Goal: Task Accomplishment & Management: Complete application form

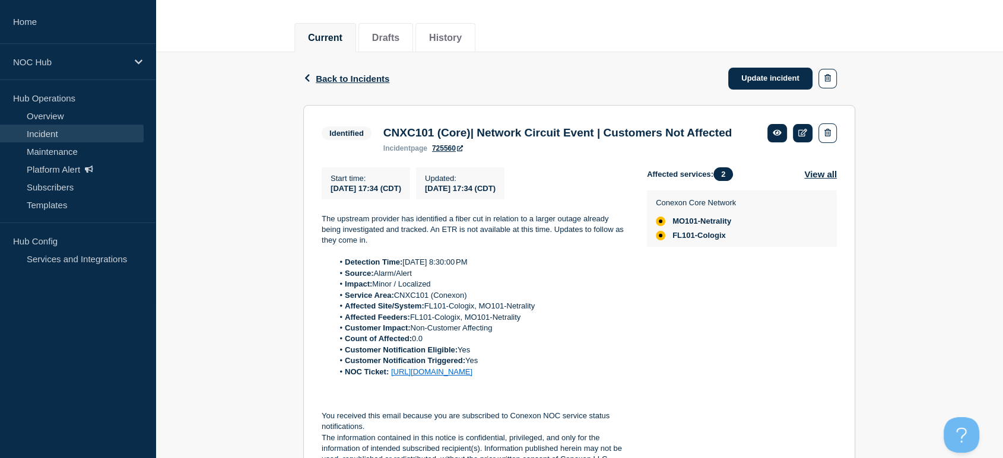
click at [46, 135] on link "Incident" at bounding box center [72, 134] width 144 height 18
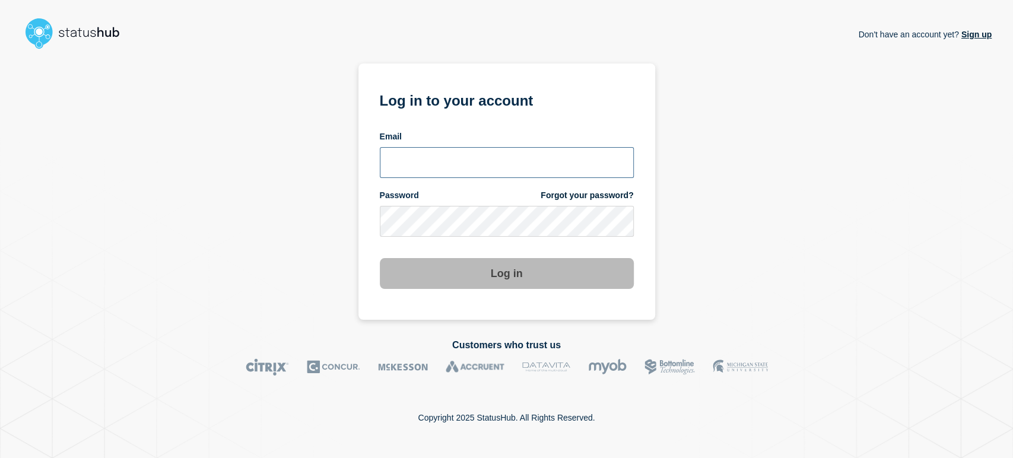
click at [448, 159] on input "email input" at bounding box center [507, 162] width 254 height 31
type input "sean.webb@conexon.us"
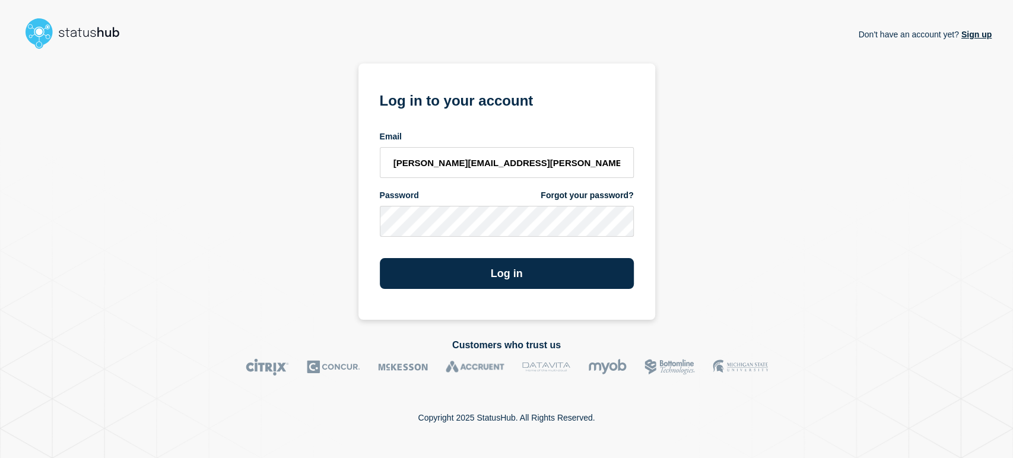
click at [380, 258] on button "Log in" at bounding box center [507, 273] width 254 height 31
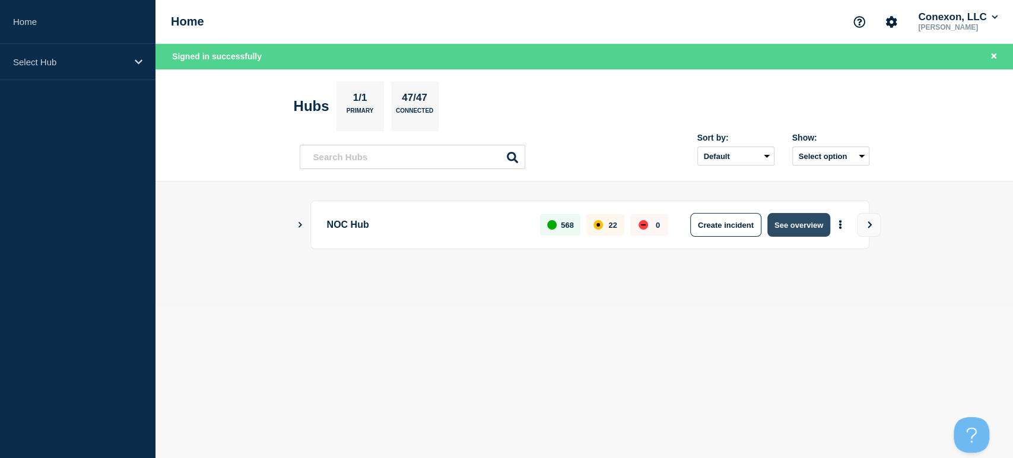
click at [782, 227] on button "See overview" at bounding box center [799, 225] width 63 height 24
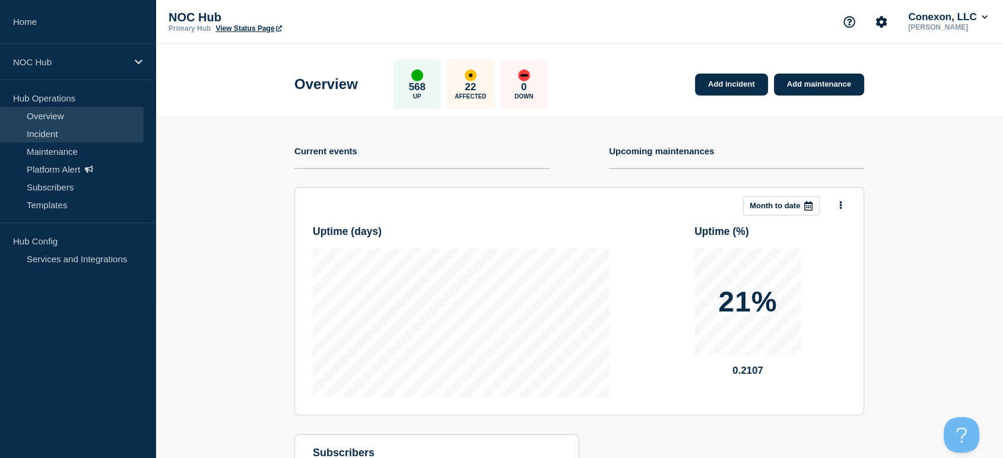
click at [39, 134] on link "Incident" at bounding box center [72, 134] width 144 height 18
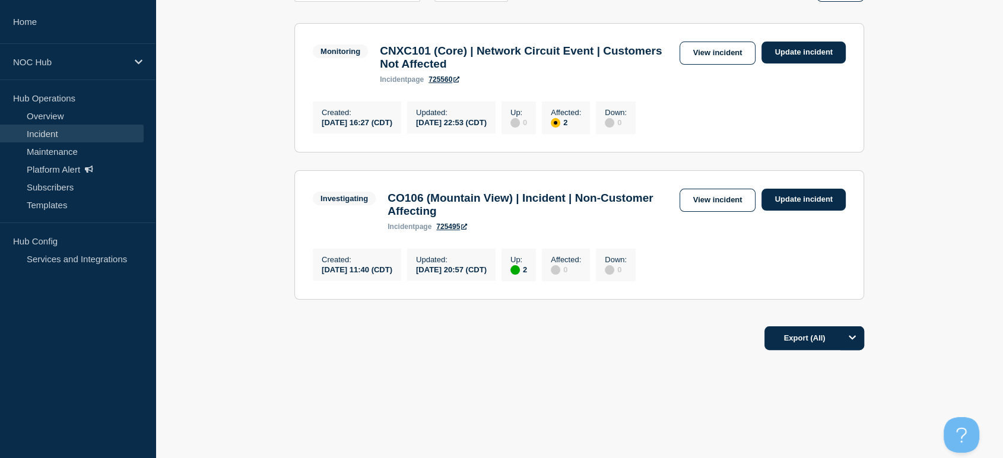
scroll to position [38, 0]
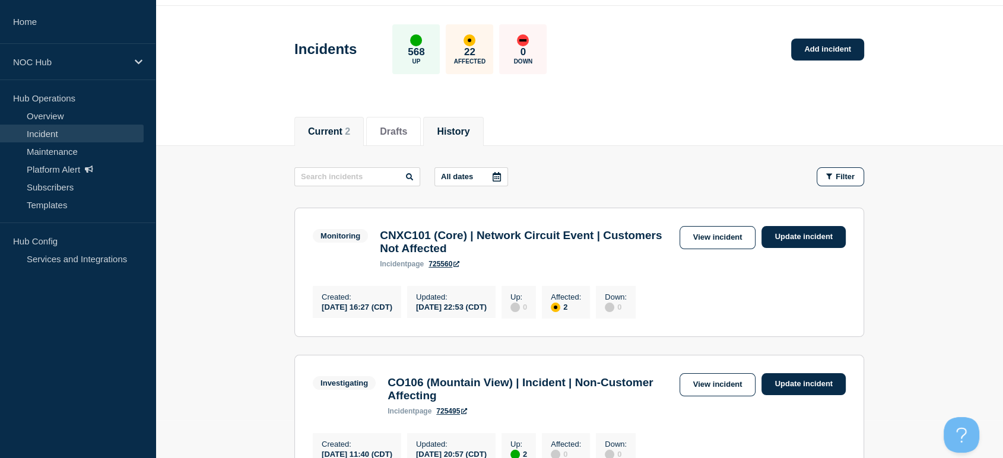
click at [468, 130] on button "History" at bounding box center [453, 131] width 33 height 11
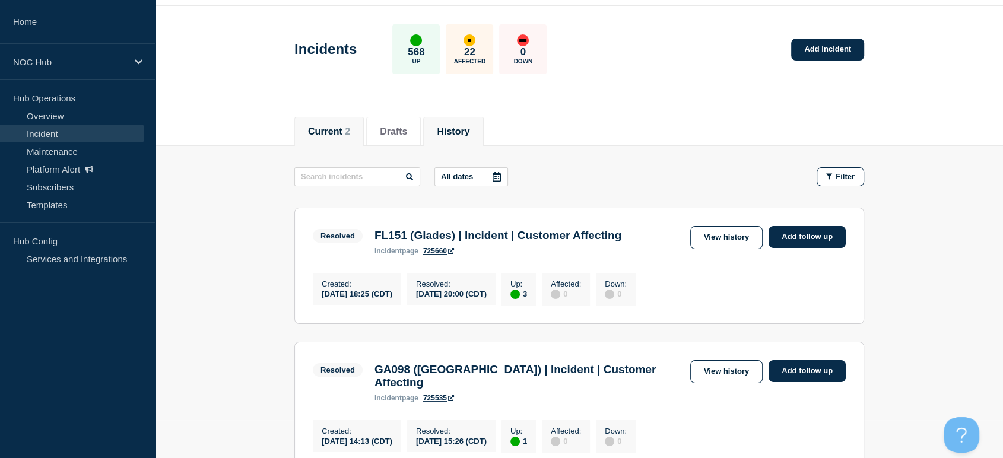
click at [341, 130] on button "Current 2" at bounding box center [329, 131] width 42 height 11
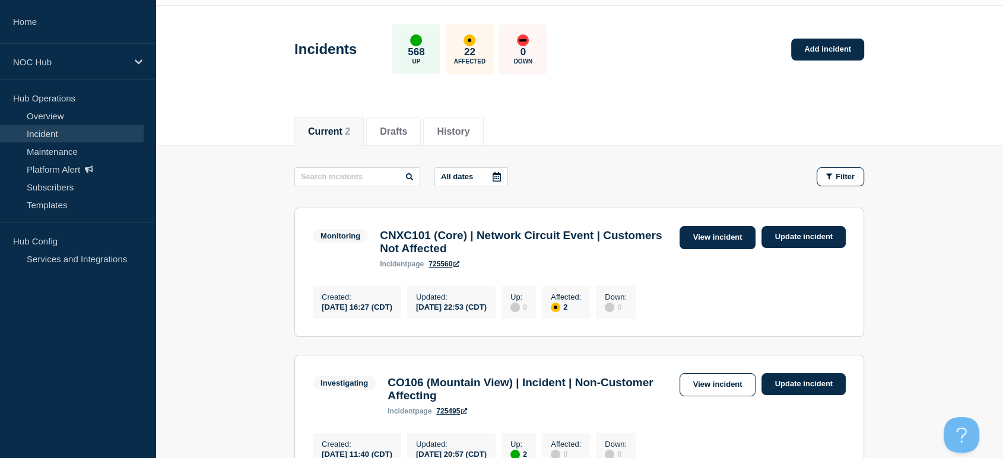
click at [700, 238] on link "View incident" at bounding box center [718, 237] width 77 height 23
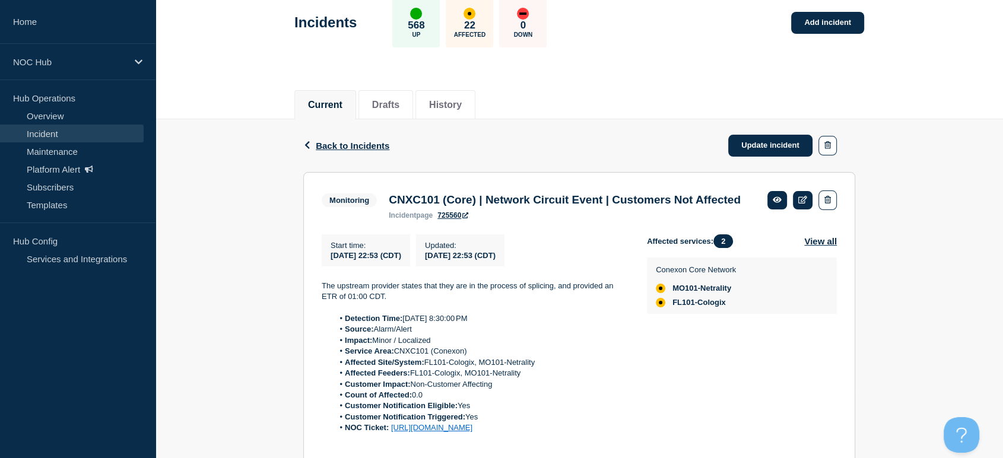
scroll to position [198, 0]
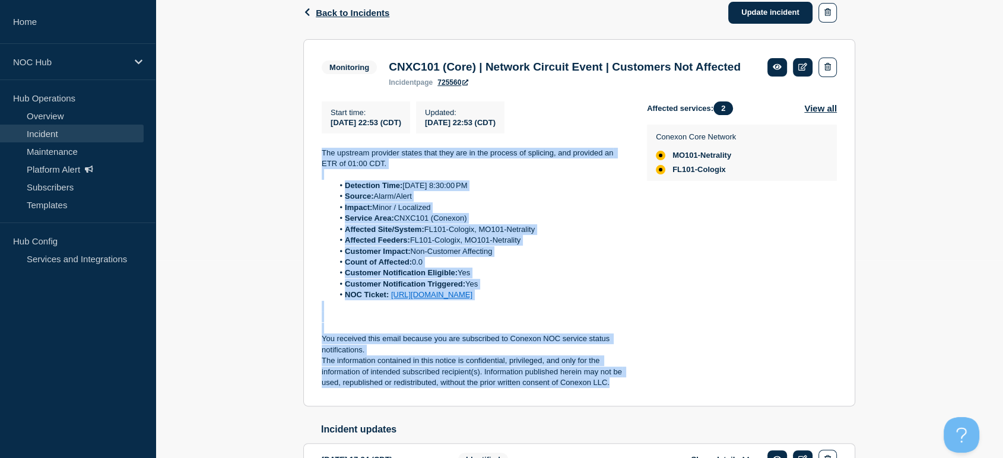
drag, startPoint x: 313, startPoint y: 164, endPoint x: 632, endPoint y: 414, distance: 405.0
click at [632, 407] on section "Monitoring CNXC101 (Core) | Network Circuit Event | Customers Not Affected inci…" at bounding box center [579, 223] width 552 height 368
copy div "The upstream provider states that they are in the process of splicing, and prov…"
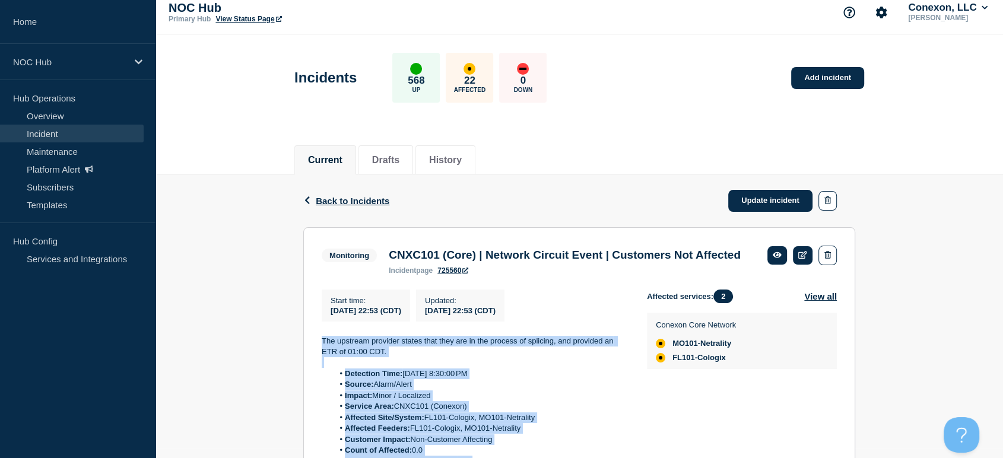
scroll to position [0, 0]
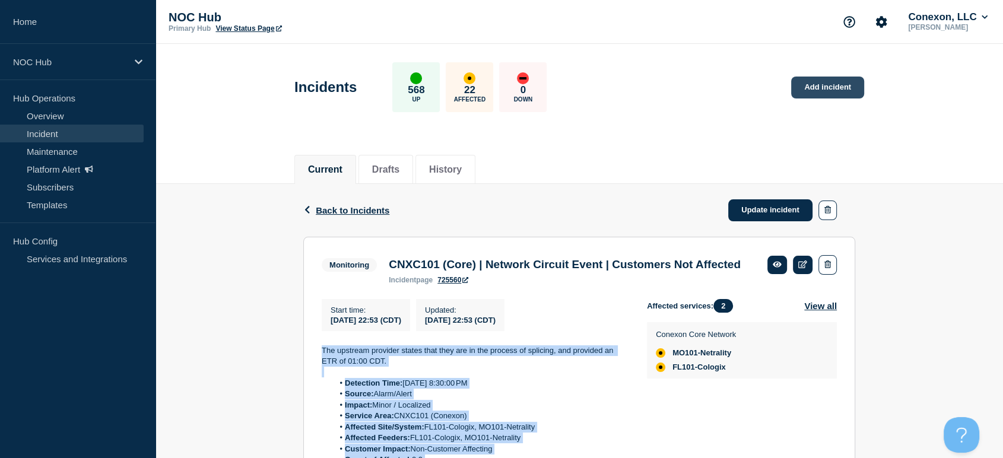
click at [809, 87] on link "Add incident" at bounding box center [827, 88] width 73 height 22
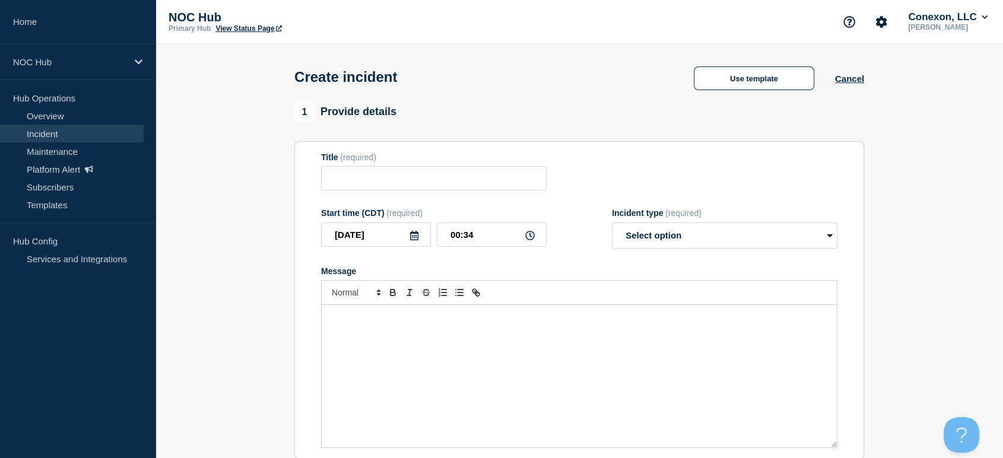
click at [408, 343] on div "Message" at bounding box center [579, 376] width 515 height 142
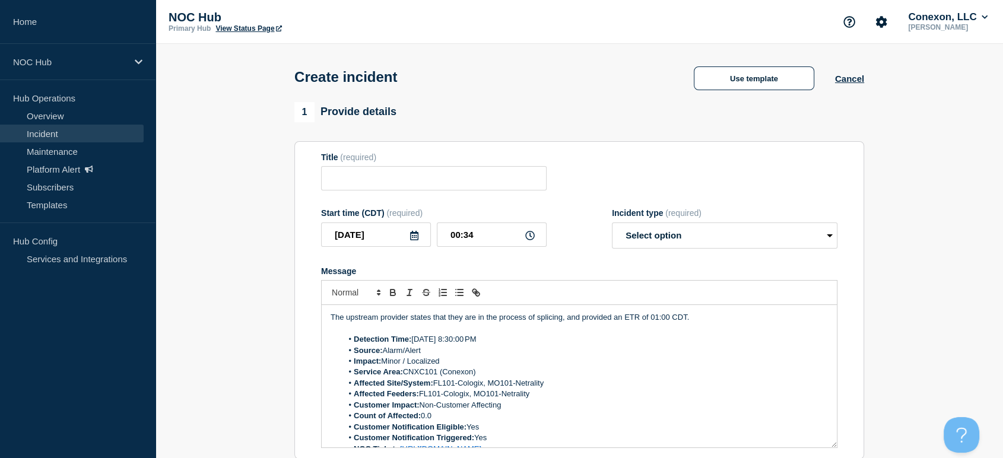
scroll to position [71, 0]
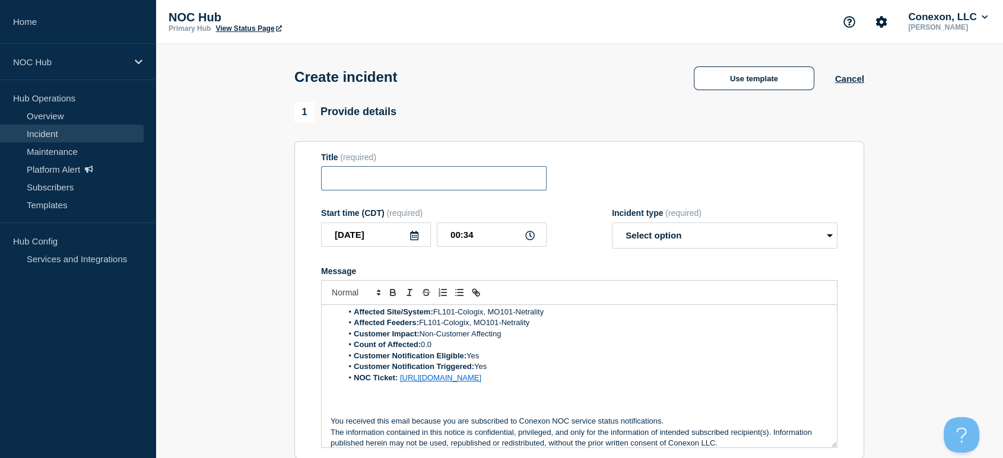
click at [382, 182] on input "Title" at bounding box center [434, 178] width 226 height 24
type input "FL130 Greenville | Network Circuit Event"
drag, startPoint x: 506, startPoint y: 85, endPoint x: 517, endPoint y: 90, distance: 11.9
click at [508, 85] on div "Create incident Use template Cancel" at bounding box center [579, 73] width 597 height 58
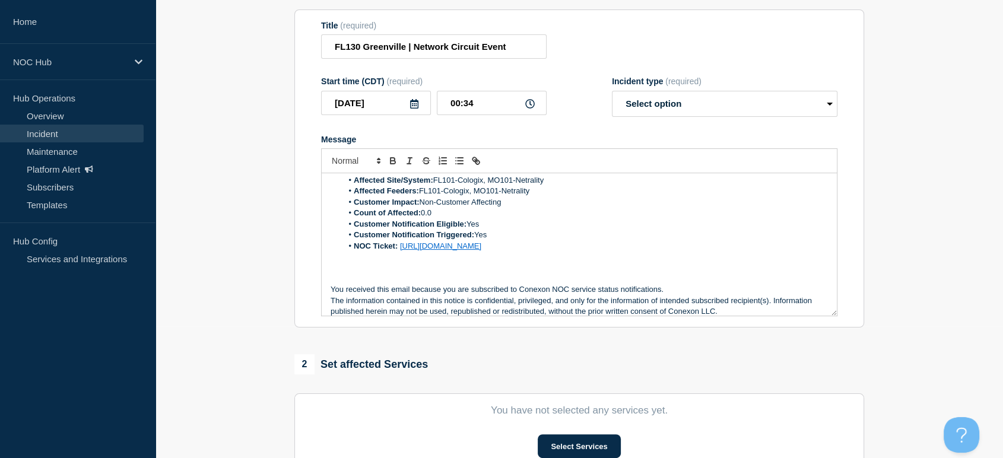
scroll to position [0, 0]
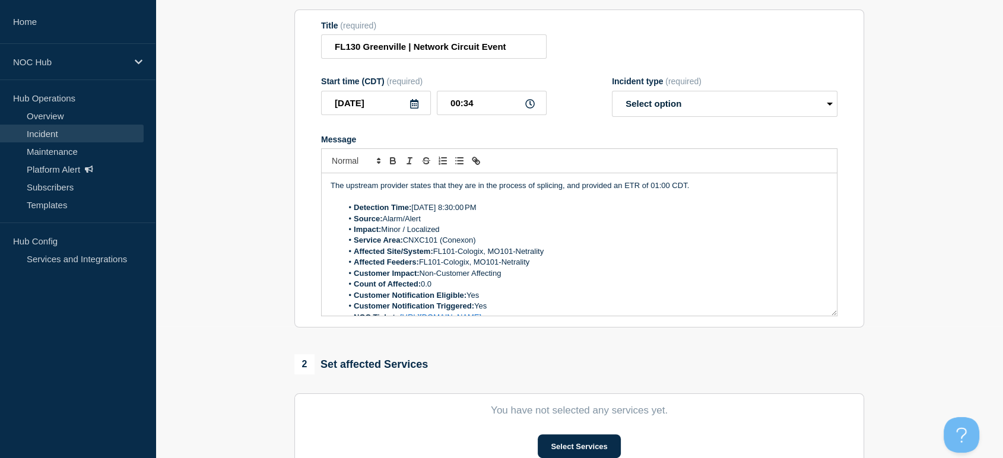
click at [466, 210] on li "Detection Time: [DATE] 8:30:00 PM" at bounding box center [586, 207] width 486 height 11
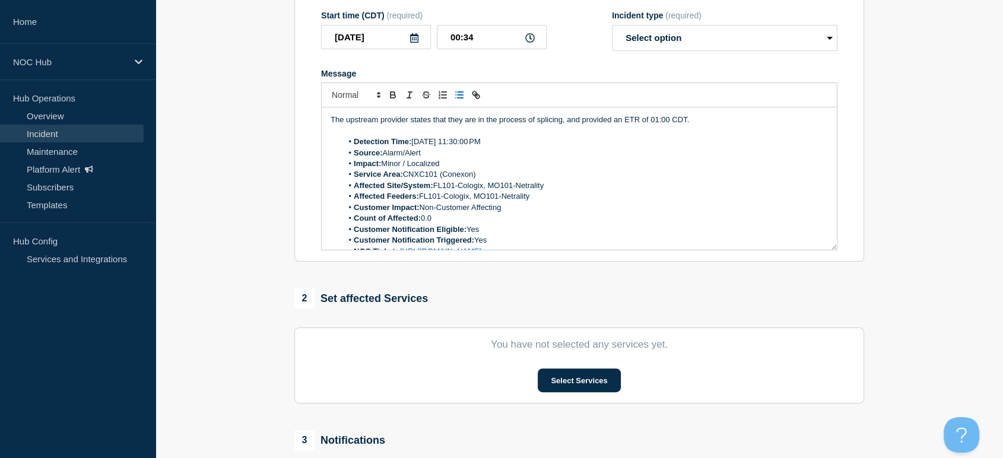
drag, startPoint x: 546, startPoint y: 189, endPoint x: 532, endPoint y: 188, distance: 14.3
click at [540, 189] on li "Affected Site/System: FL101-Cologix, MO101-Netrality" at bounding box center [586, 185] width 486 height 11
click at [535, 188] on li "Affected Site/System: FL101-Cologix, MO101-Netrality" at bounding box center [586, 185] width 486 height 11
drag, startPoint x: 510, startPoint y: 186, endPoint x: 448, endPoint y: 189, distance: 61.8
click at [448, 189] on li "Affected Site/System: FL101-Cologix, MO101-Netrality" at bounding box center [586, 185] width 486 height 11
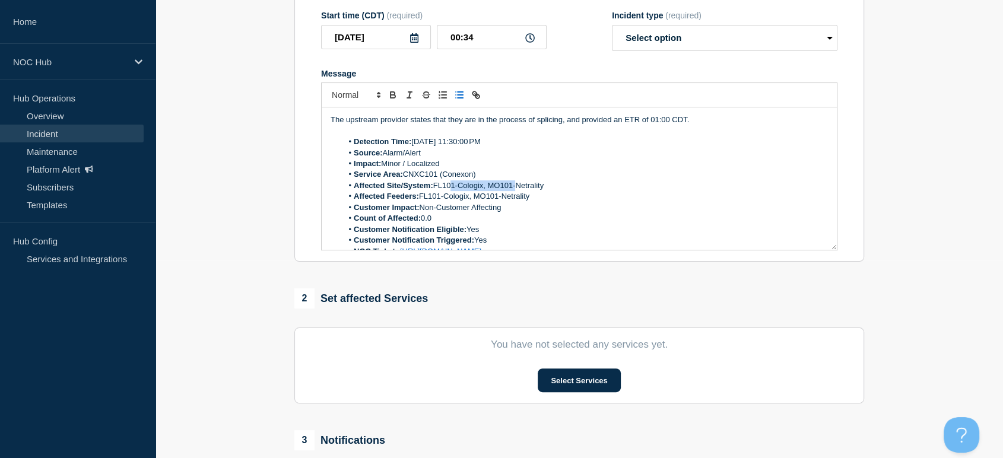
click at [553, 191] on li "Affected Site/System: FL101-Cologix, MO101-Netrality" at bounding box center [586, 185] width 486 height 11
click at [546, 187] on li "Affected Site/System: FL101-Cologix, MO101-Netrality" at bounding box center [586, 185] width 486 height 11
drag, startPoint x: 546, startPoint y: 186, endPoint x: 460, endPoint y: 189, distance: 86.7
click at [460, 189] on li "Affected Site/System: FL101-Cologix, MO101-Netrality" at bounding box center [586, 185] width 486 height 11
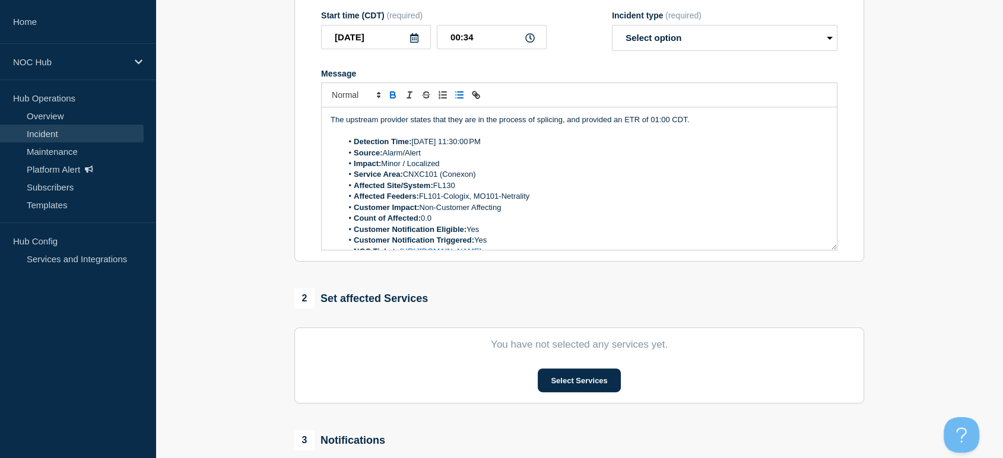
click at [461, 189] on li "Affected Site/System: FL130" at bounding box center [586, 185] width 486 height 11
click at [476, 175] on li "Service Area: CNXC101 (Conexon)" at bounding box center [586, 174] width 486 height 11
drag, startPoint x: 476, startPoint y: 175, endPoint x: 405, endPoint y: 175, distance: 71.2
click at [405, 175] on li "Service Area: CNXC101 (Conexon)" at bounding box center [586, 174] width 486 height 11
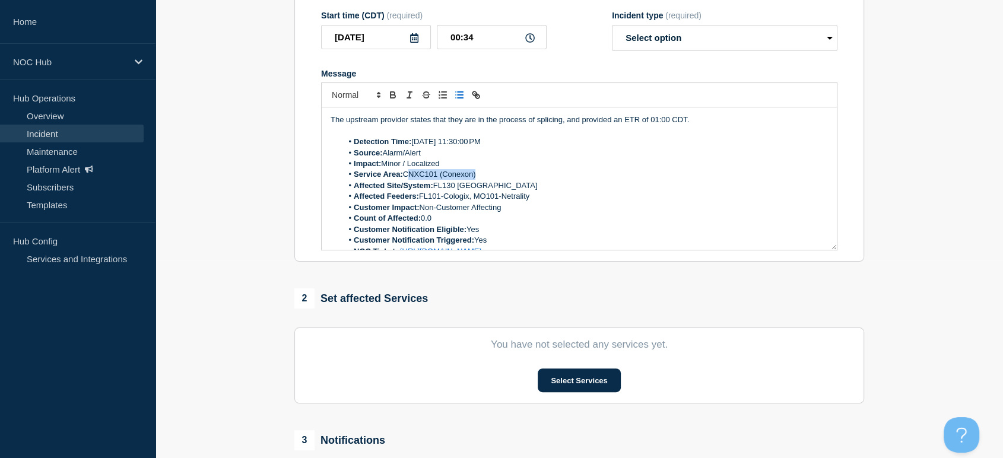
click at [405, 175] on li "Service Area: CNXC101 (Conexon)" at bounding box center [586, 174] width 486 height 11
drag, startPoint x: 480, startPoint y: 175, endPoint x: 404, endPoint y: 177, distance: 75.4
click at [404, 177] on li "Service Area: CNXC101 (Conexon)" at bounding box center [586, 174] width 486 height 11
click at [530, 198] on li "Affected Feeders: FL101-Cologix, MO101-Netrality" at bounding box center [586, 196] width 486 height 11
drag, startPoint x: 522, startPoint y: 200, endPoint x: 432, endPoint y: 204, distance: 89.7
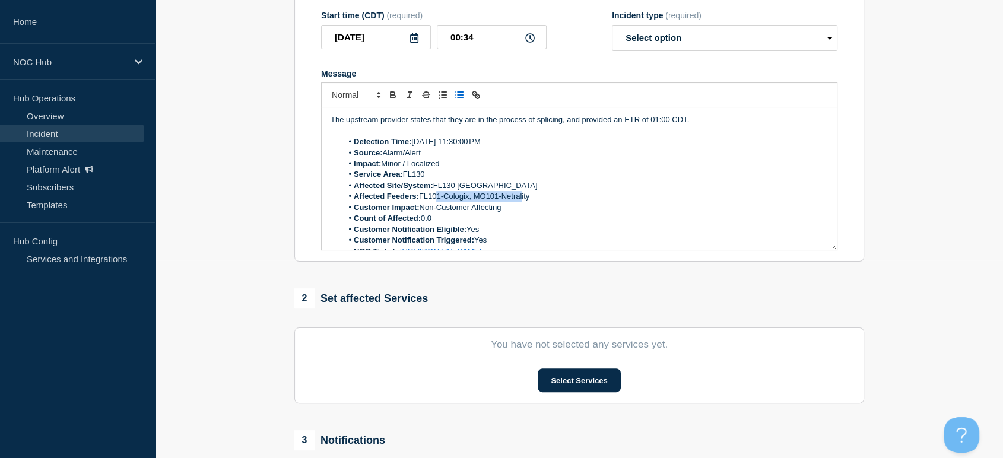
click at [432, 202] on li "Affected Feeders: FL101-Cologix, MO101-Netrality" at bounding box center [586, 196] width 486 height 11
click at [496, 207] on li "Customer Impact: Non-Customer Affecting" at bounding box center [586, 207] width 486 height 11
drag, startPoint x: 532, startPoint y: 203, endPoint x: 430, endPoint y: 200, distance: 101.6
click at [430, 200] on li "Affected Feeders: FL101-Cologix, MO101-Netrality" at bounding box center [586, 196] width 486 height 11
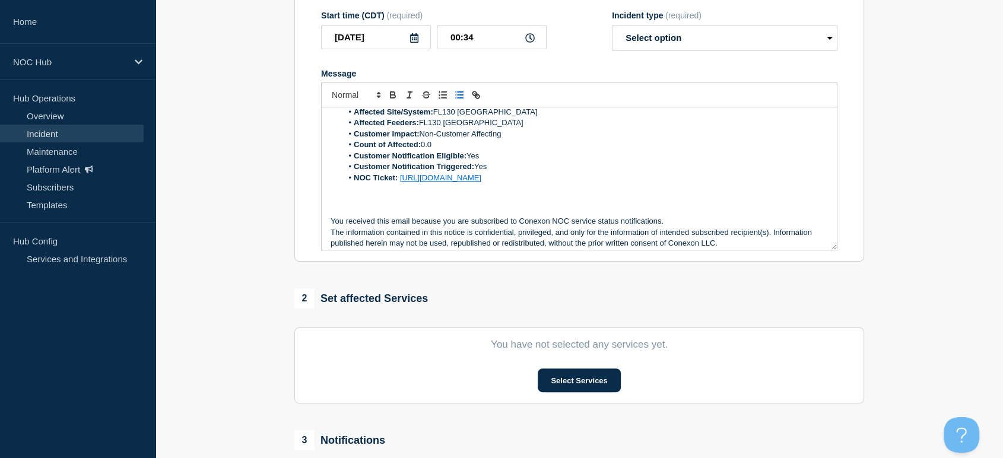
scroll to position [80, 0]
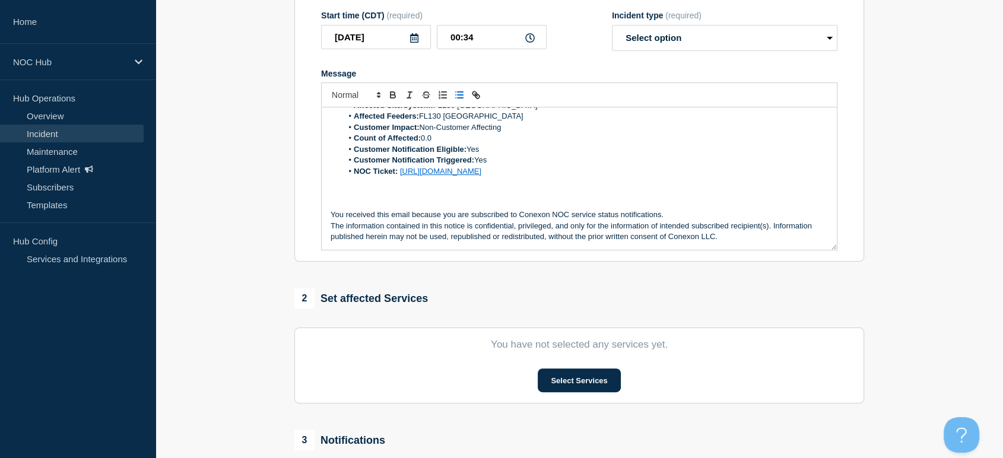
click at [663, 175] on li "NOC Ticket: [URL][DOMAIN_NAME]" at bounding box center [586, 171] width 486 height 11
click at [669, 173] on li "NOC Ticket: [URL][DOMAIN_NAME]" at bounding box center [586, 171] width 486 height 11
click at [661, 173] on li "NOC Ticket: [URL][DOMAIN_NAME]" at bounding box center [586, 171] width 486 height 11
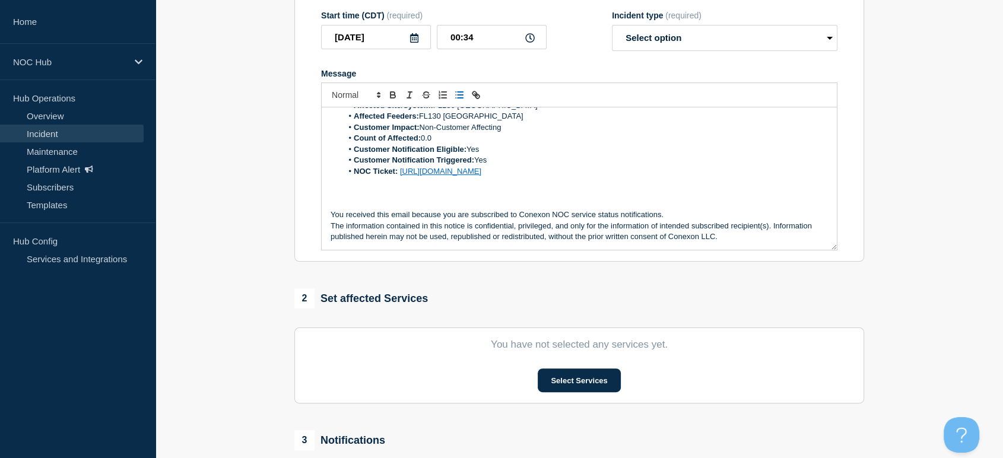
click at [661, 173] on li "NOC Ticket: [URL][DOMAIN_NAME]" at bounding box center [586, 171] width 486 height 11
click at [663, 175] on li "NOC Ticket: [URL][DOMAIN_NAME]" at bounding box center [586, 171] width 486 height 11
click at [655, 175] on li "NOC Ticket: [URL][DOMAIN_NAME] 77" at bounding box center [586, 171] width 486 height 11
drag, startPoint x: 653, startPoint y: 176, endPoint x: 650, endPoint y: 166, distance: 10.0
click at [650, 166] on ol "Detection Time: [DATE] 11:30:00 PM Source: Alarm/Alert Impact: Minor / Localize…" at bounding box center [580, 116] width 498 height 121
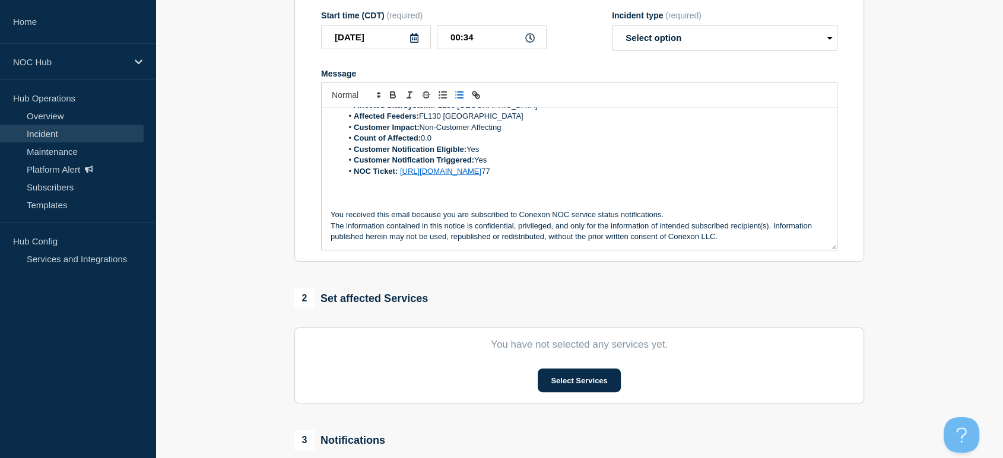
click at [650, 166] on li "Customer Notification Triggered: Yes" at bounding box center [586, 160] width 486 height 11
click at [676, 166] on li "Customer Notification Triggered: Yes" at bounding box center [586, 160] width 486 height 11
click at [651, 175] on li "NOC Ticket: [URL][DOMAIN_NAME] 77" at bounding box center [586, 171] width 486 height 11
click at [661, 172] on li "NOC Ticket: [URL][DOMAIN_NAME] 77" at bounding box center [586, 171] width 486 height 11
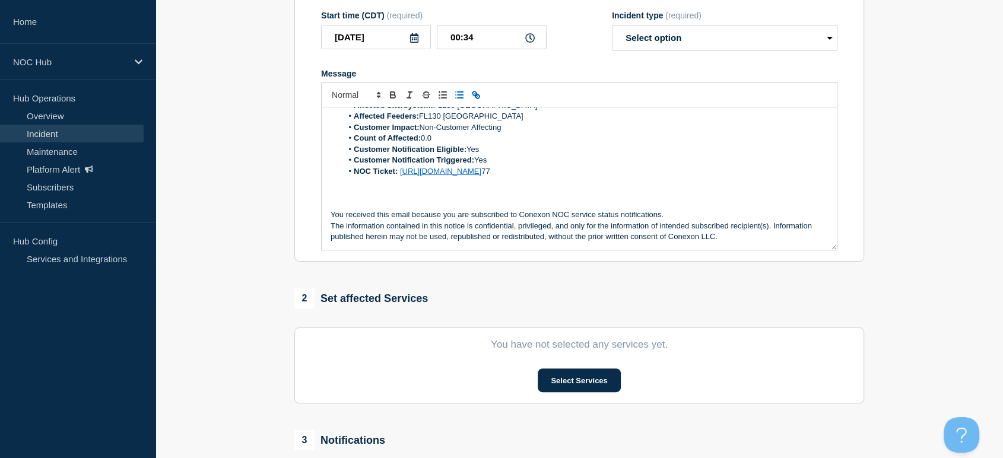
click at [475, 96] on line "Toggle link" at bounding box center [476, 95] width 2 height 2
click at [478, 99] on icon "Toggle link" at bounding box center [478, 96] width 4 height 4
click at [654, 176] on li "NOC Ticket: [URL][DOMAIN_NAME] 77" at bounding box center [586, 171] width 486 height 11
click at [666, 169] on li "NOC Ticket: [URL][DOMAIN_NAME] 77" at bounding box center [586, 171] width 486 height 11
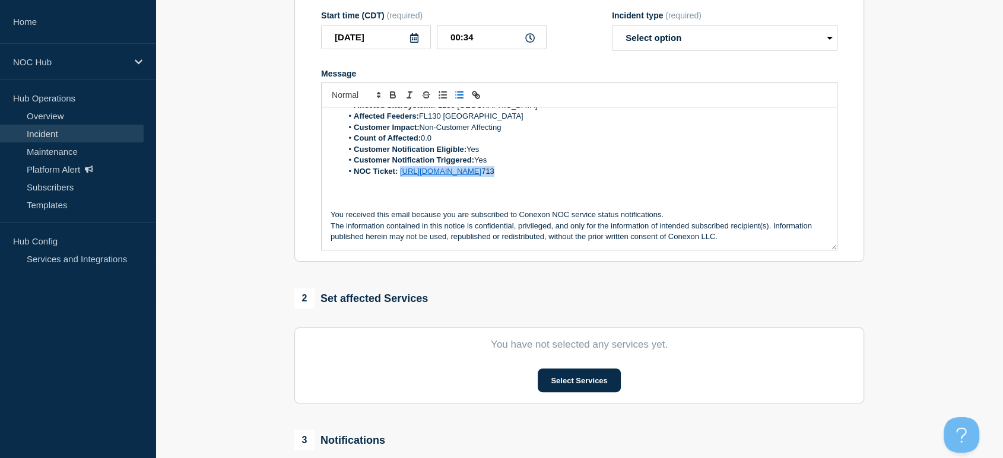
drag, startPoint x: 665, startPoint y: 178, endPoint x: 399, endPoint y: 176, distance: 266.0
click at [399, 176] on li "NOC Ticket: [URL][DOMAIN_NAME] 713" at bounding box center [586, 171] width 486 height 11
copy li "[URL][DOMAIN_NAME] 713"
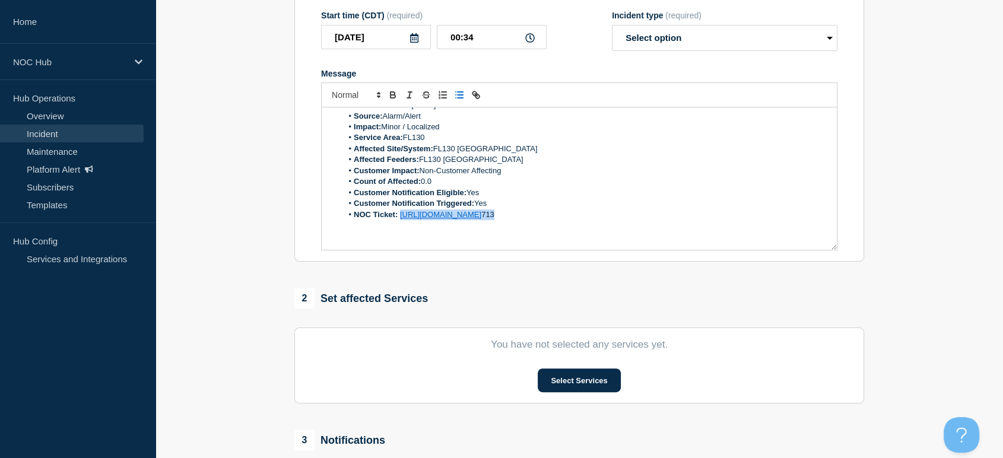
scroll to position [14, 0]
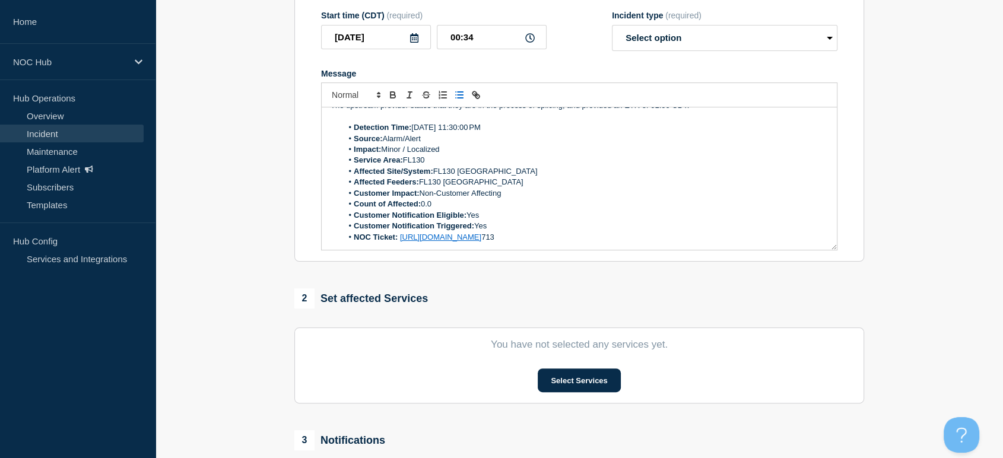
click at [685, 232] on li "Customer Notification Triggered: Yes" at bounding box center [586, 226] width 486 height 11
drag, startPoint x: 685, startPoint y: 234, endPoint x: 465, endPoint y: 236, distance: 219.7
click at [452, 236] on li "NOC Ticket: [URL][DOMAIN_NAME] 713" at bounding box center [586, 237] width 486 height 11
click at [571, 229] on li "Customer Notification Triggered: Yes" at bounding box center [586, 226] width 486 height 11
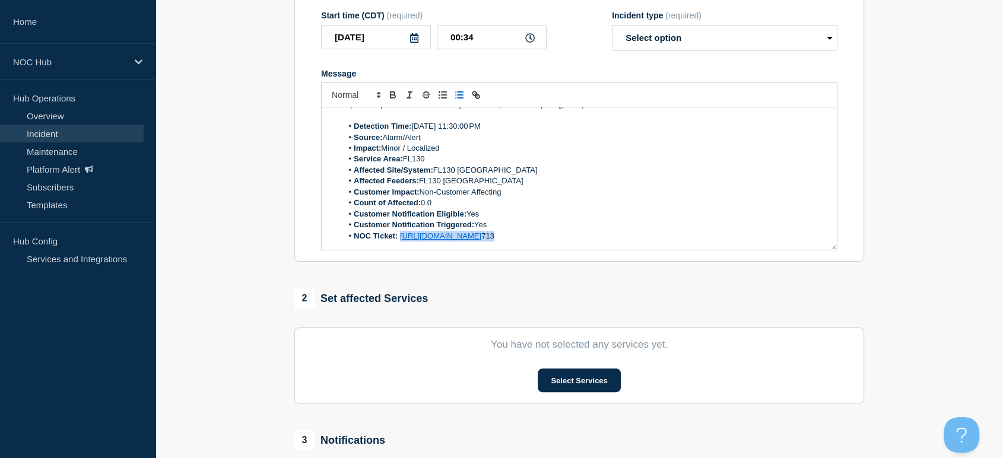
drag, startPoint x: 660, startPoint y: 244, endPoint x: 400, endPoint y: 242, distance: 259.5
click at [400, 242] on li "NOC Ticket: [URL][DOMAIN_NAME] 713" at bounding box center [586, 236] width 486 height 11
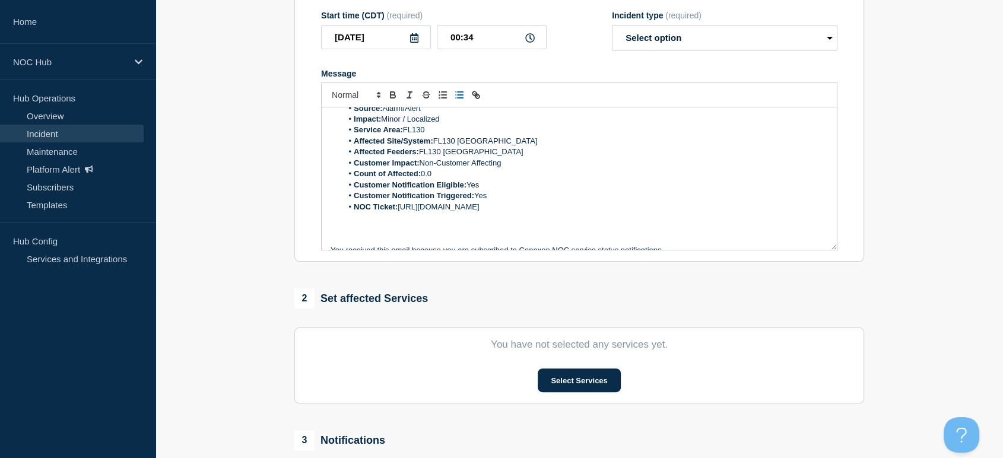
scroll to position [46, 0]
drag, startPoint x: 555, startPoint y: 240, endPoint x: 399, endPoint y: 208, distance: 158.8
click at [399, 208] on li "NOC Ticket: [URL][DOMAIN_NAME]" at bounding box center [586, 205] width 486 height 11
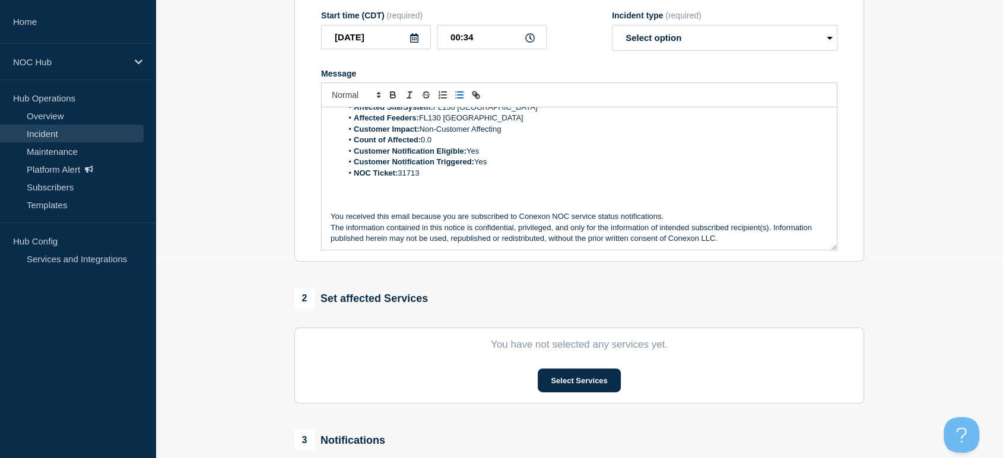
scroll to position [80, 0]
click at [585, 398] on section "You have not selected any services yet. Select Services" at bounding box center [579, 366] width 570 height 76
click at [582, 384] on button "Select Services" at bounding box center [579, 381] width 83 height 24
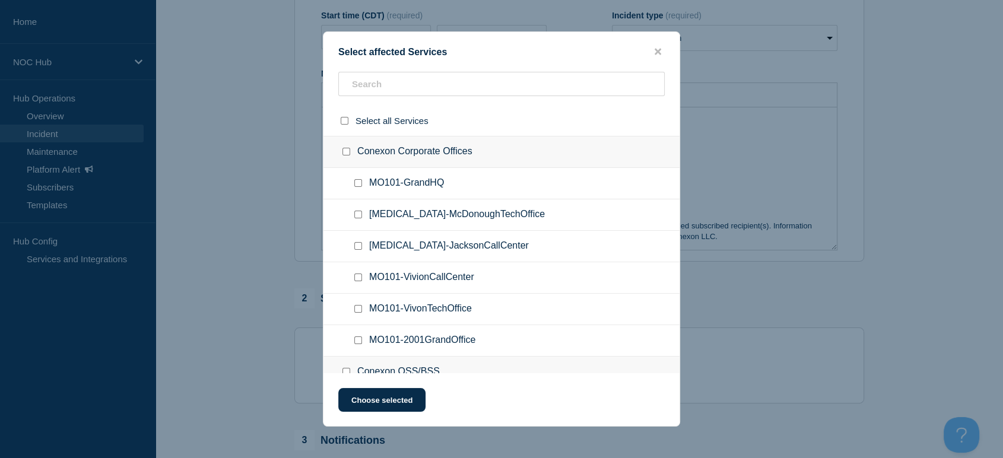
click at [475, 199] on ul "MO101-GrandHQ" at bounding box center [502, 183] width 356 height 31
click at [391, 89] on input "text" at bounding box center [501, 84] width 327 height 24
type input "gtr"
checkbox input "true"
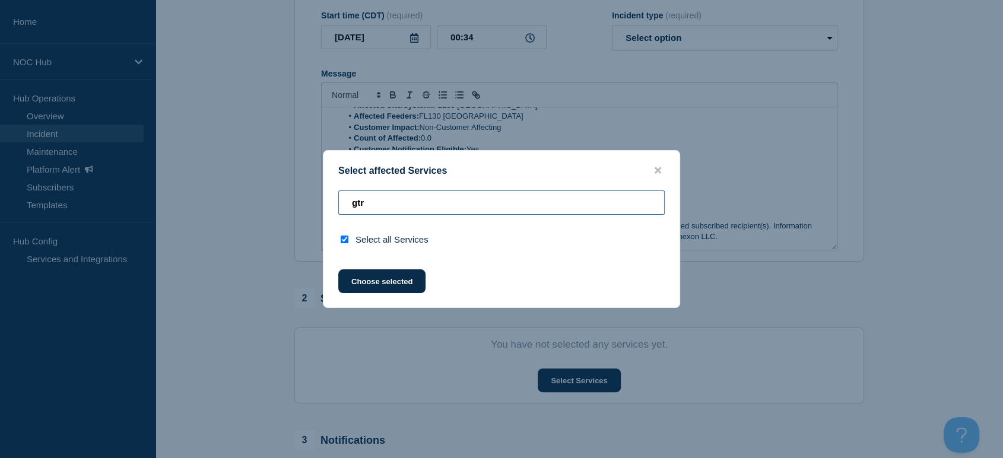
type input "gt"
checkbox input "false"
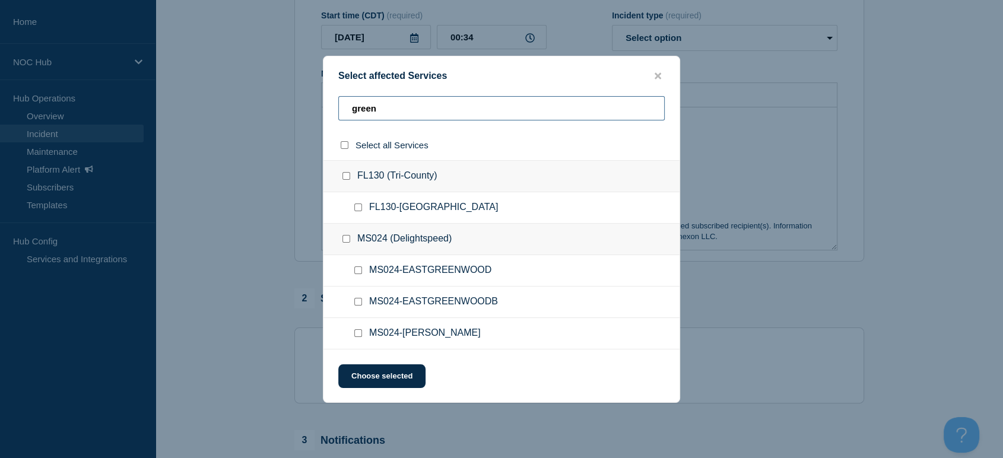
type input "green"
click at [356, 207] on input "FL130-Greenville checkbox" at bounding box center [358, 208] width 8 height 8
checkbox input "true"
click at [369, 384] on button "Choose selected" at bounding box center [381, 377] width 87 height 24
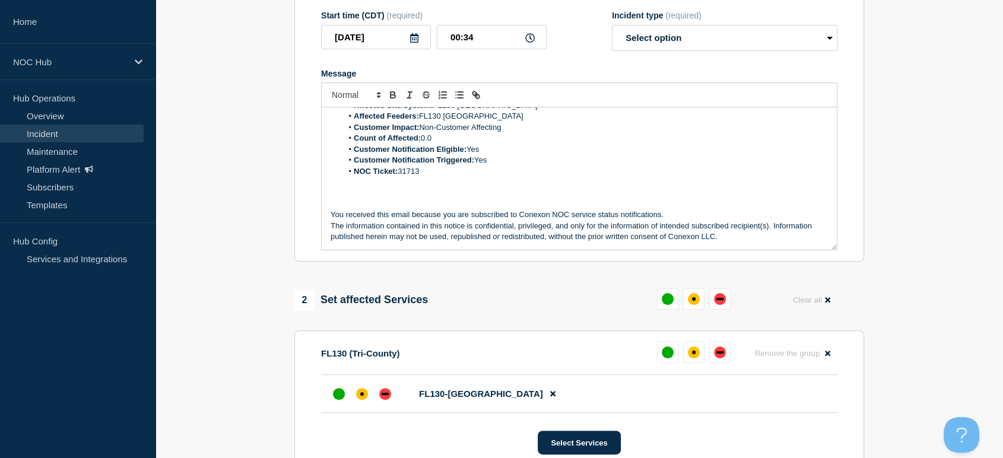
scroll to position [330, 0]
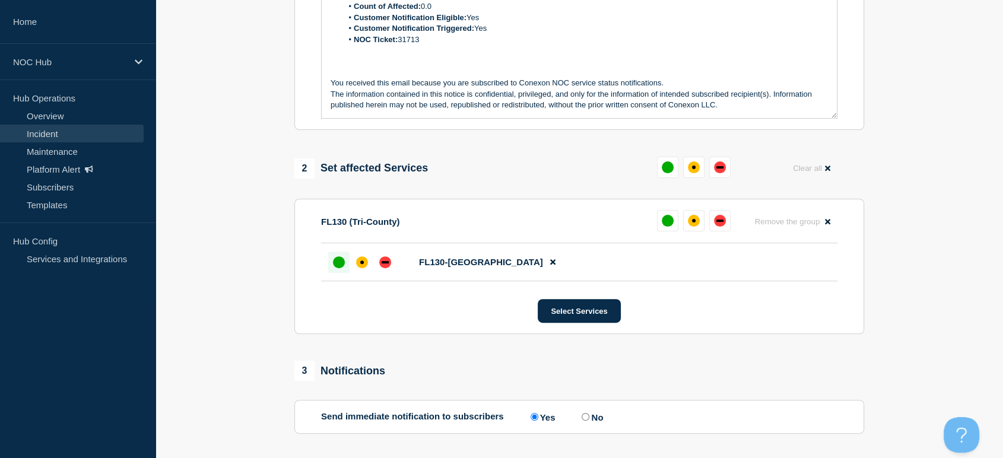
click at [338, 273] on div at bounding box center [338, 262] width 21 height 21
click at [588, 421] on input "No" at bounding box center [586, 417] width 8 height 8
radio input "true"
radio input "false"
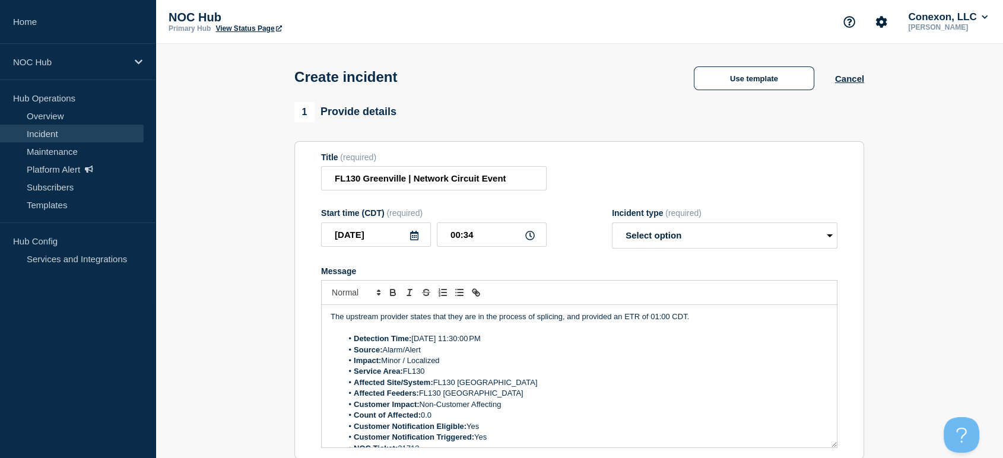
scroll to position [0, 0]
drag, startPoint x: 693, startPoint y: 321, endPoint x: 347, endPoint y: 325, distance: 346.7
click at [347, 323] on p "The upstream provider states that they are in the process of splicing, and prov…" at bounding box center [580, 317] width 498 height 11
click at [679, 235] on select "Select option Investigating Identified Monitoring" at bounding box center [725, 236] width 226 height 26
select select "investigating"
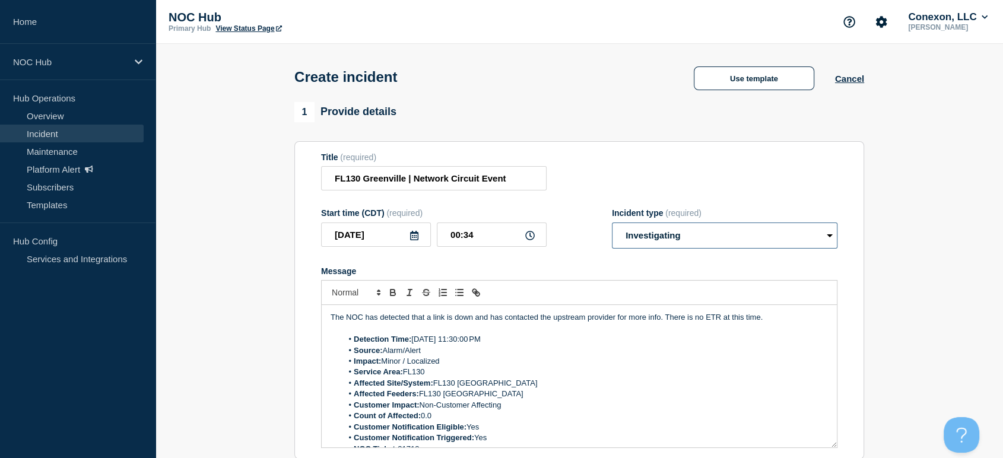
click at [612, 226] on select "Select option Investigating Identified Monitoring" at bounding box center [725, 236] width 226 height 26
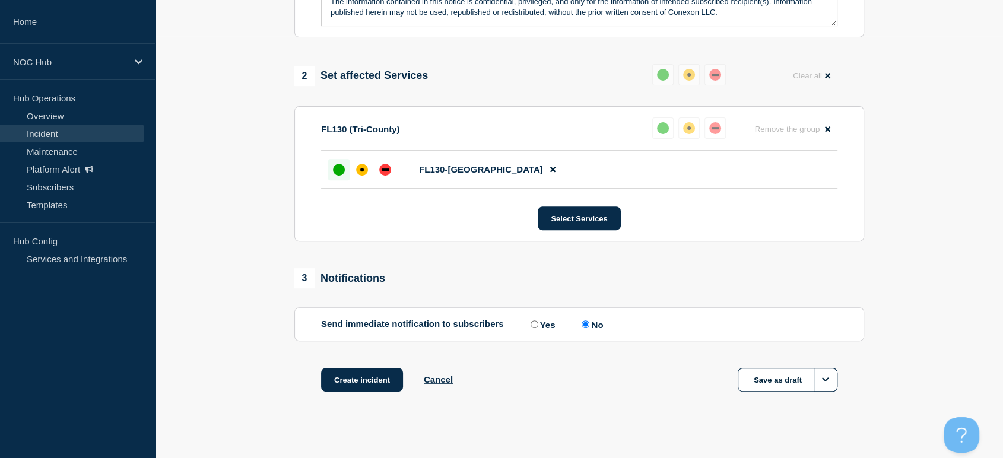
scroll to position [436, 0]
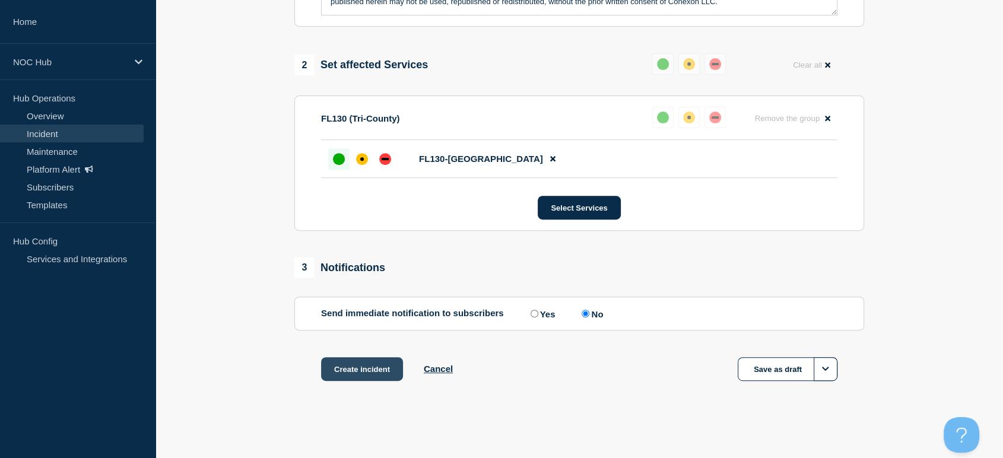
click at [350, 373] on button "Create incident" at bounding box center [362, 369] width 82 height 24
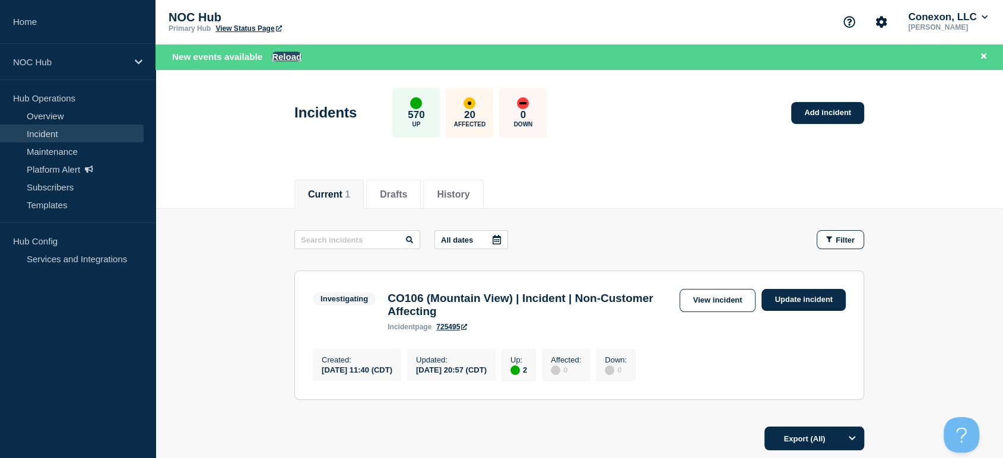
click at [282, 55] on button "Reload" at bounding box center [287, 57] width 30 height 10
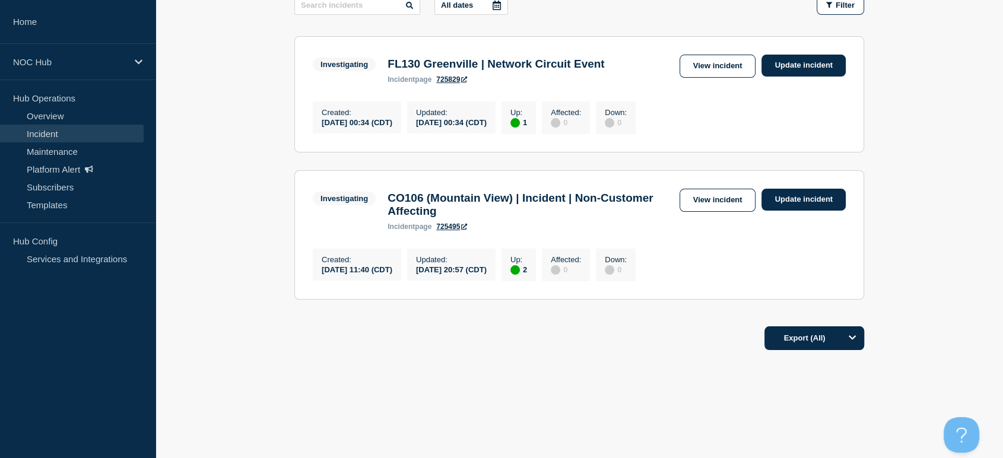
scroll to position [22, 0]
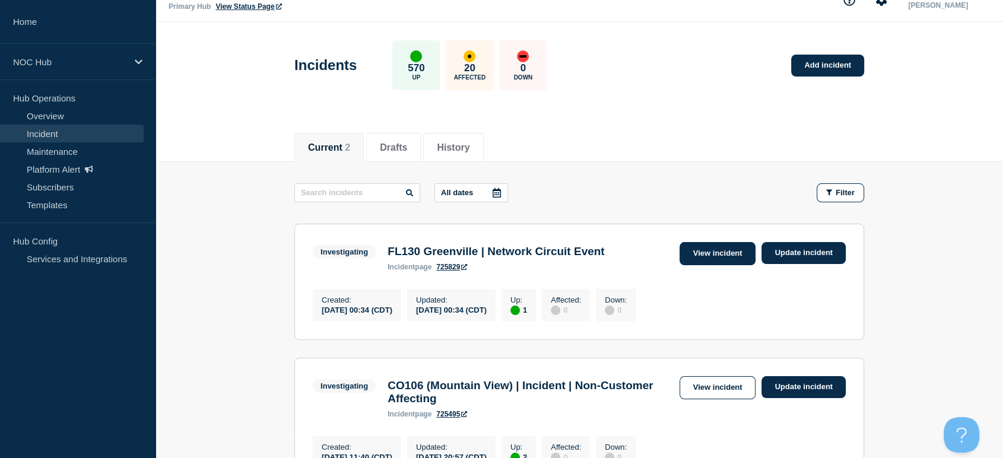
click at [680, 246] on link "View incident" at bounding box center [718, 253] width 77 height 23
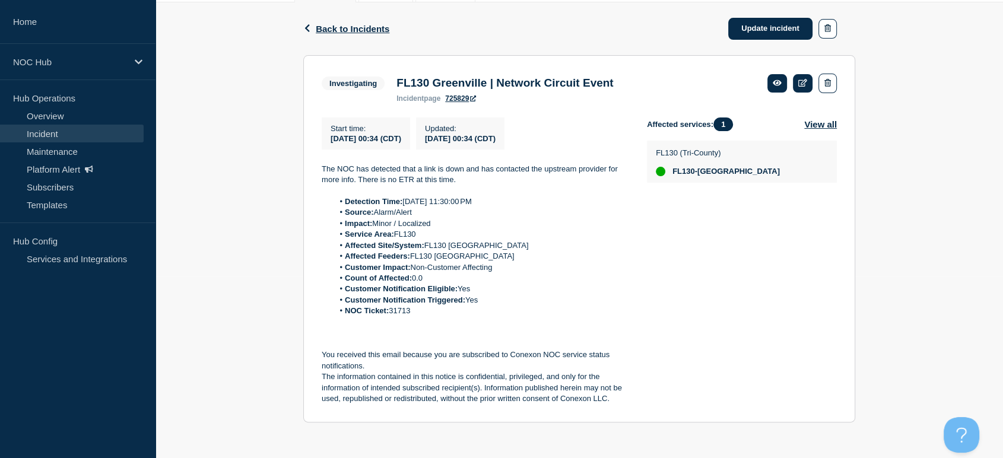
scroll to position [186, 0]
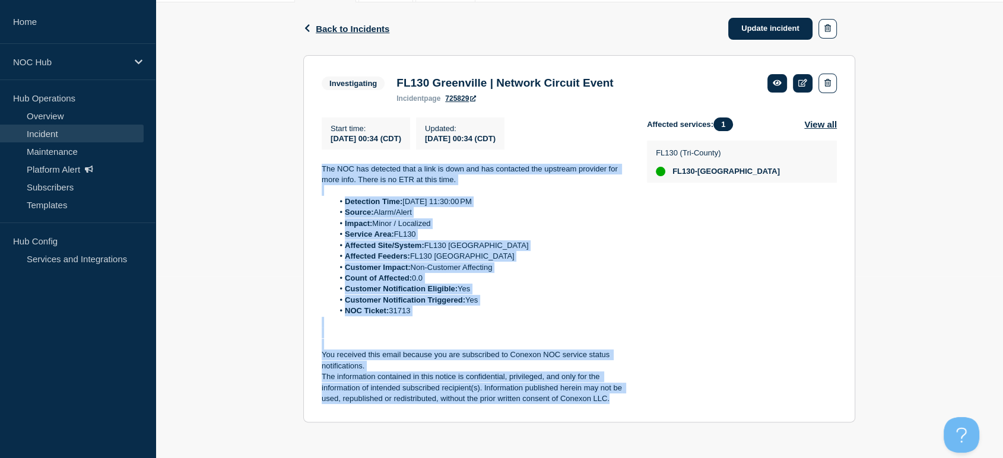
drag, startPoint x: 317, startPoint y: 161, endPoint x: 632, endPoint y: 403, distance: 396.4
click at [632, 403] on section "Investigating FL130 [GEOGRAPHIC_DATA] | Network Circuit Event incident page 725…" at bounding box center [579, 239] width 552 height 368
copy div "The NOC has detected that a link is down and has contacted the upstream provide…"
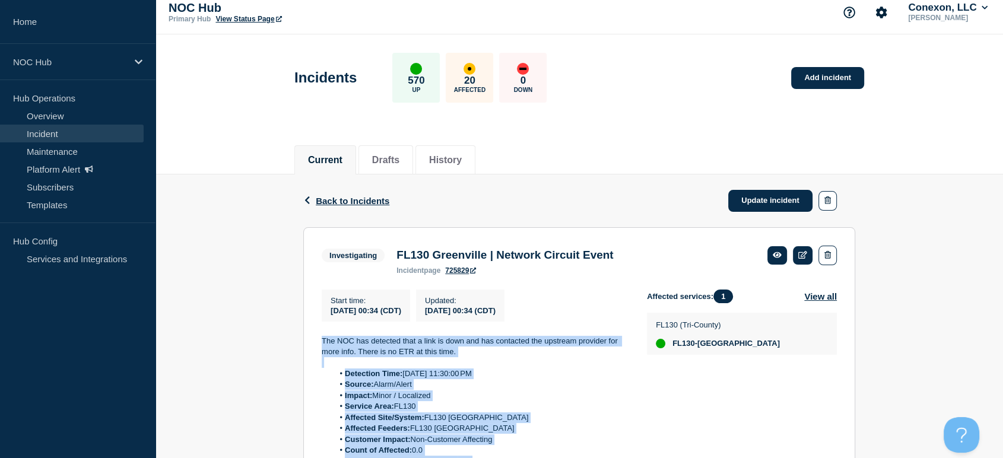
scroll to position [0, 0]
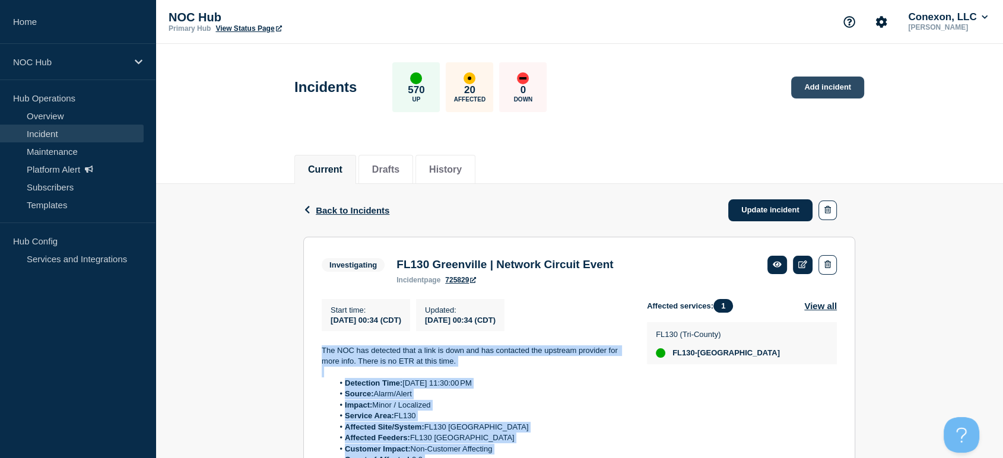
click at [822, 81] on link "Add incident" at bounding box center [827, 88] width 73 height 22
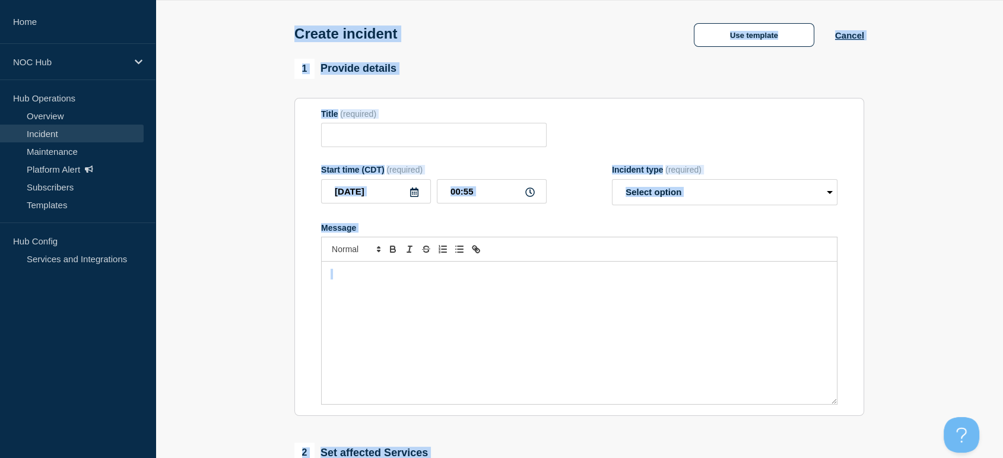
scroll to position [132, 0]
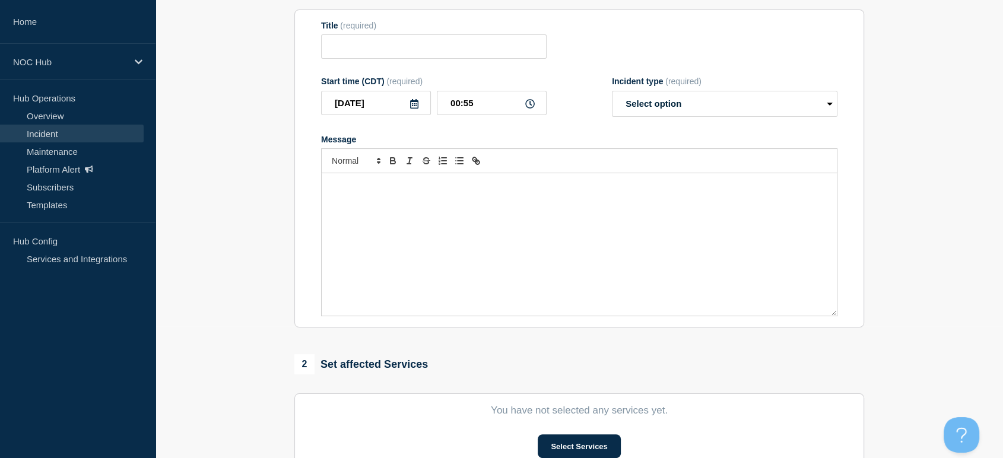
click at [467, 180] on div "Message" at bounding box center [579, 244] width 515 height 142
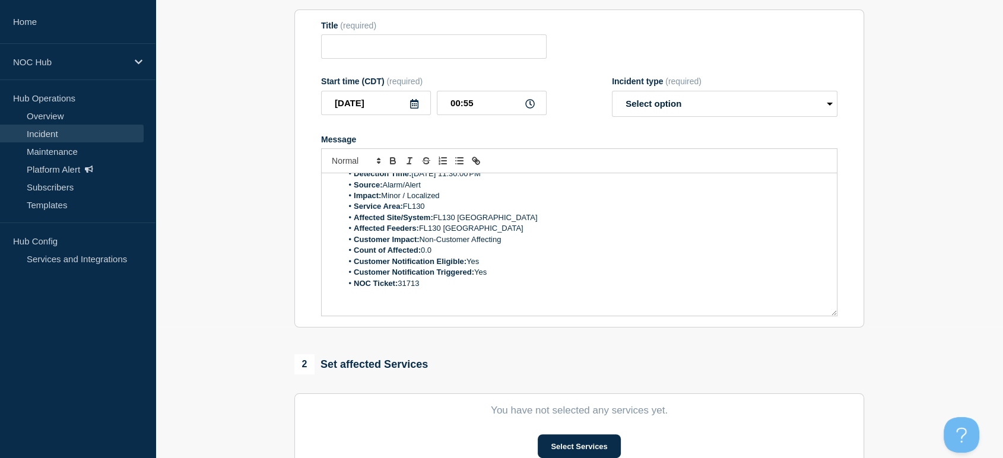
scroll to position [66, 0]
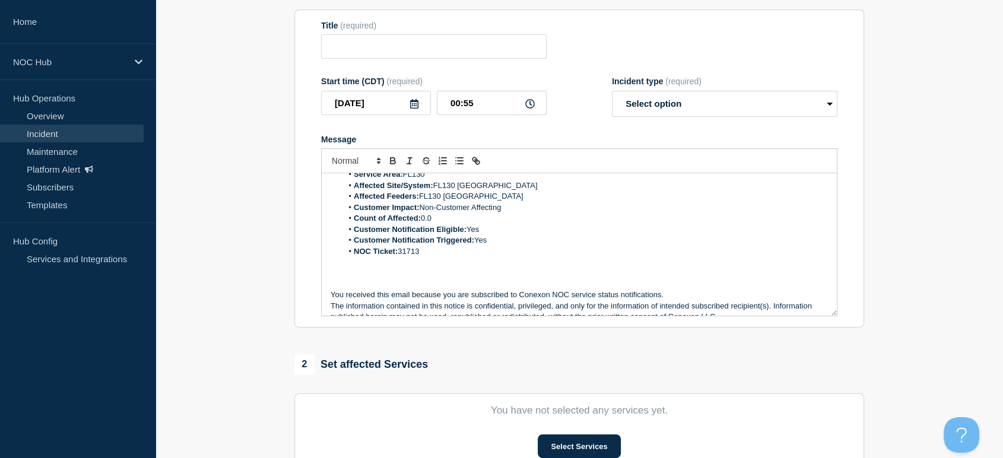
click at [426, 257] on li "NOC Ticket: 31713" at bounding box center [586, 251] width 486 height 11
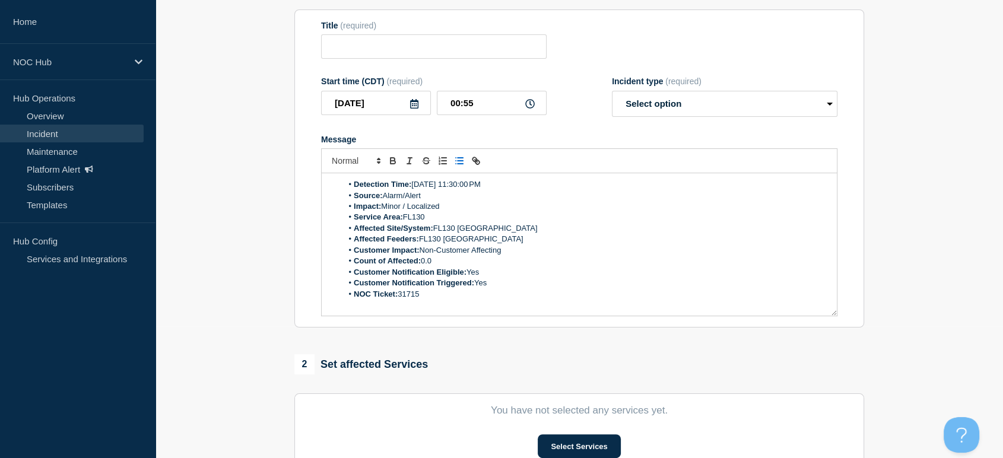
scroll to position [0, 0]
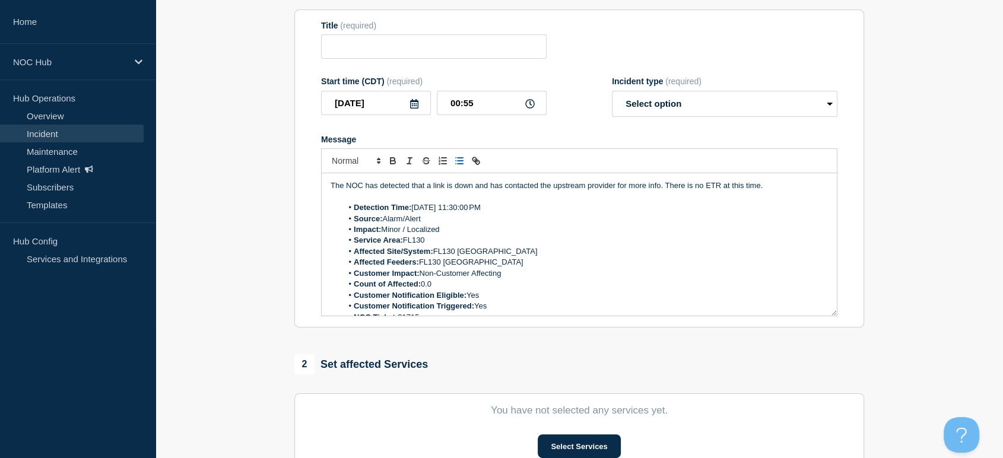
click at [493, 255] on li "Affected Site/System: FL130 [GEOGRAPHIC_DATA]" at bounding box center [586, 251] width 486 height 11
drag, startPoint x: 476, startPoint y: 254, endPoint x: 442, endPoint y: 252, distance: 33.9
click at [442, 252] on li "Affected Site/System: FL130 [GEOGRAPHIC_DATA]" at bounding box center [586, 251] width 486 height 11
click at [492, 255] on li "Affected Site/System: FL130 [GEOGRAPHIC_DATA]" at bounding box center [586, 251] width 486 height 11
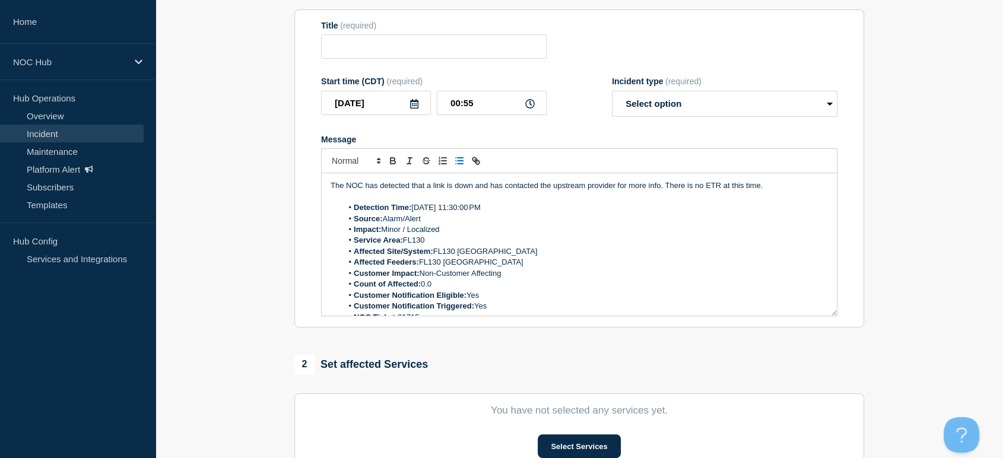
click at [492, 255] on li "Affected Site/System: FL130 [GEOGRAPHIC_DATA]" at bounding box center [586, 251] width 486 height 11
click at [429, 243] on li "Service Area: FL130" at bounding box center [586, 240] width 486 height 11
click at [406, 245] on li "Service Area: FL130" at bounding box center [586, 240] width 486 height 11
click at [434, 243] on li "Service Area: FL130" at bounding box center [586, 240] width 486 height 11
click at [496, 255] on li "Affected Site/System: FL130 [GEOGRAPHIC_DATA]" at bounding box center [586, 251] width 486 height 11
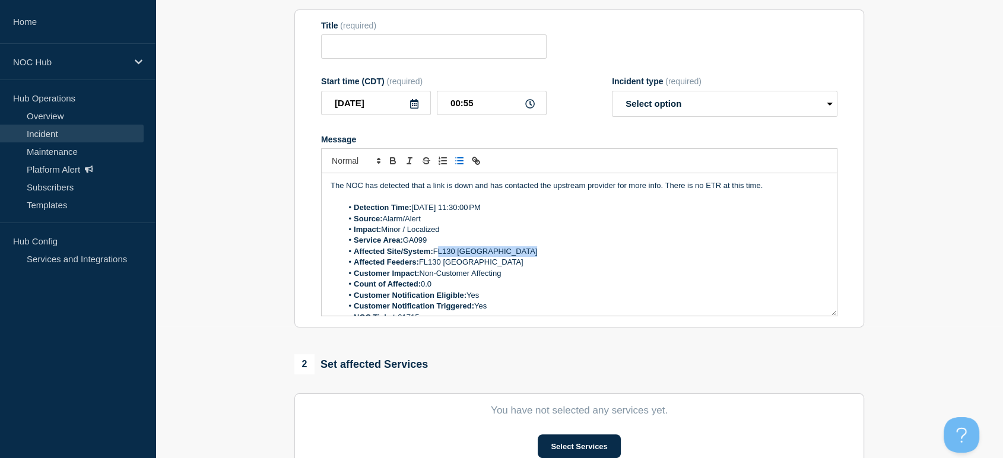
drag, startPoint x: 496, startPoint y: 255, endPoint x: 438, endPoint y: 256, distance: 58.2
click at [438, 256] on li "Affected Site/System: FL130 [GEOGRAPHIC_DATA]" at bounding box center [586, 251] width 486 height 11
click at [495, 252] on li "Affected Site/System: FL130 [GEOGRAPHIC_DATA]" at bounding box center [586, 251] width 486 height 11
drag, startPoint x: 495, startPoint y: 252, endPoint x: 440, endPoint y: 256, distance: 54.7
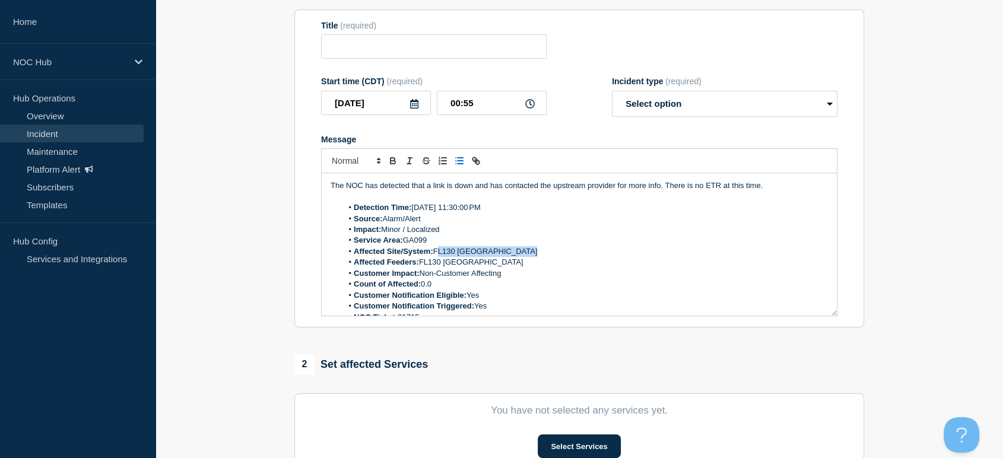
click at [440, 256] on li "Affected Site/System: FL130 [GEOGRAPHIC_DATA]" at bounding box center [586, 251] width 486 height 11
click at [484, 266] on li "Affected Feeders: FL130 [GEOGRAPHIC_DATA]" at bounding box center [586, 262] width 486 height 11
drag, startPoint x: 484, startPoint y: 266, endPoint x: 427, endPoint y: 270, distance: 57.7
click at [427, 268] on li "Affected Feeders: FL130 [GEOGRAPHIC_DATA]" at bounding box center [586, 262] width 486 height 11
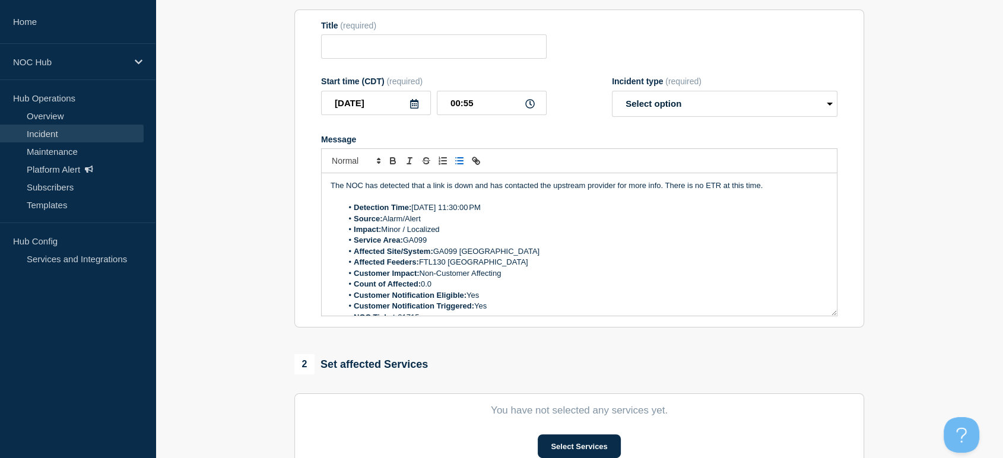
click at [489, 265] on li "Affected Feeders: FTL130 [GEOGRAPHIC_DATA]" at bounding box center [586, 262] width 486 height 11
drag, startPoint x: 489, startPoint y: 265, endPoint x: 435, endPoint y: 261, distance: 54.8
click at [435, 261] on li "Affected Feeders: FTL130 [GEOGRAPHIC_DATA]" at bounding box center [586, 262] width 486 height 11
drag, startPoint x: 641, startPoint y: 108, endPoint x: 644, endPoint y: 115, distance: 7.7
click at [641, 108] on select "Select option Investigating Identified Monitoring" at bounding box center [725, 104] width 226 height 26
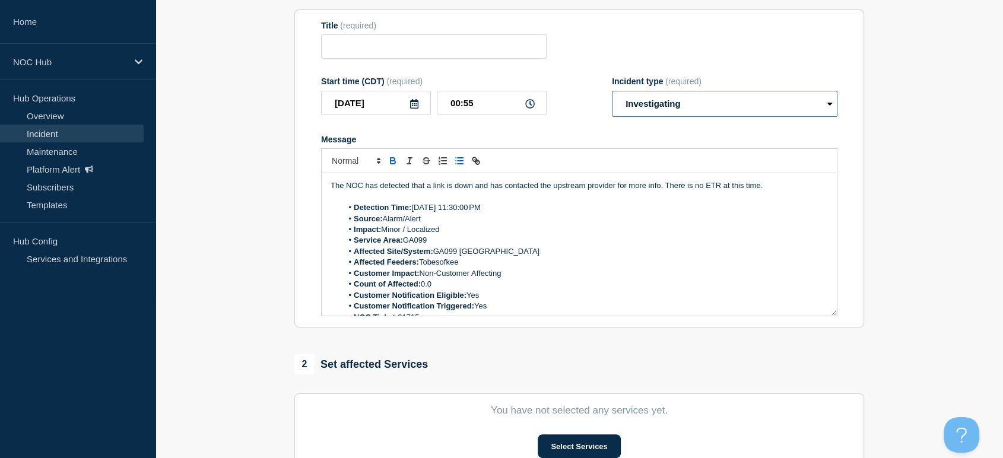
click at [612, 94] on select "Select option Investigating Identified Monitoring" at bounding box center [725, 104] width 226 height 26
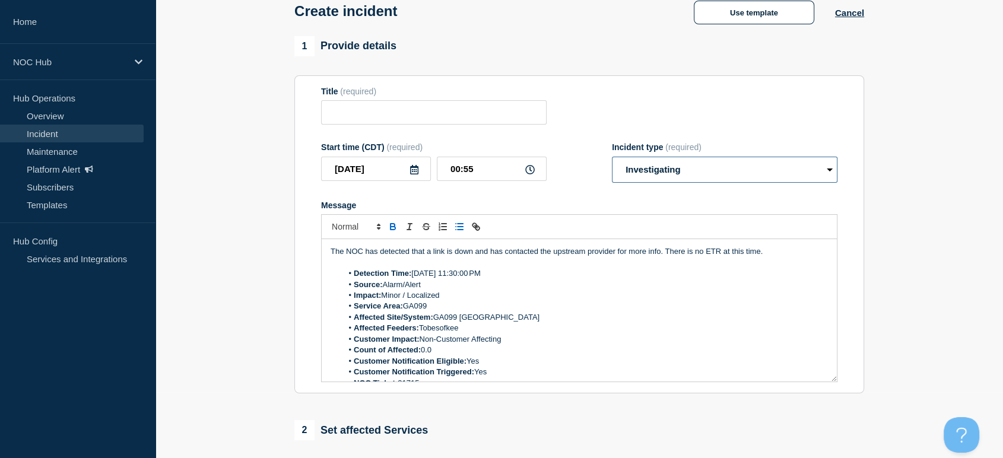
drag, startPoint x: 658, startPoint y: 169, endPoint x: 660, endPoint y: 185, distance: 16.1
click at [658, 168] on select "Select option Investigating Identified Monitoring" at bounding box center [725, 170] width 226 height 26
select select "identified"
click at [612, 160] on select "Select option Investigating Identified Monitoring" at bounding box center [725, 170] width 226 height 26
click at [456, 119] on input "Title" at bounding box center [434, 112] width 226 height 24
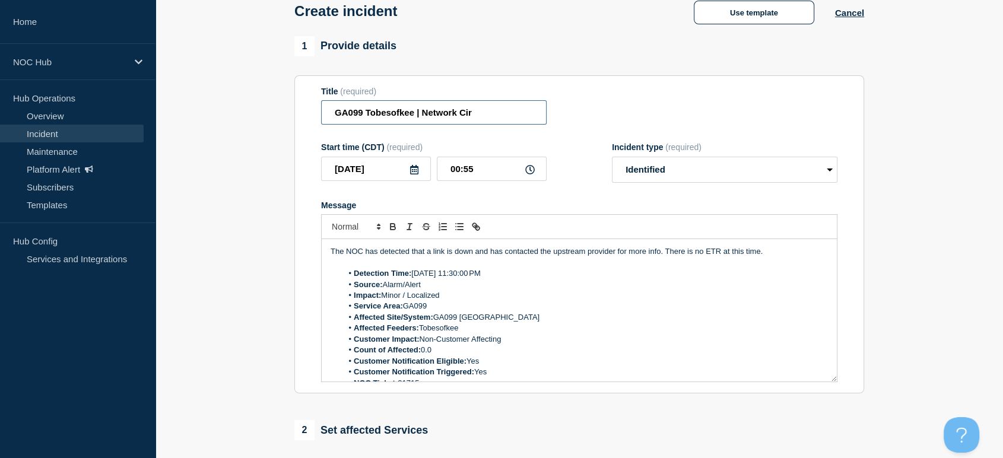
click at [495, 106] on input "GA099 Tobesofkee | Network Cir" at bounding box center [434, 112] width 226 height 24
click at [514, 114] on input "GA099 Tobesofkee | Network Circuit Event|" at bounding box center [434, 112] width 226 height 24
click at [530, 112] on input "GA099 Tobesofkee | Network Circuit Event |" at bounding box center [434, 112] width 226 height 24
type input "GA099 Tobesofkee | Network Circuit Event"
click at [651, 173] on select "Select option Investigating Identified Monitoring" at bounding box center [725, 170] width 226 height 26
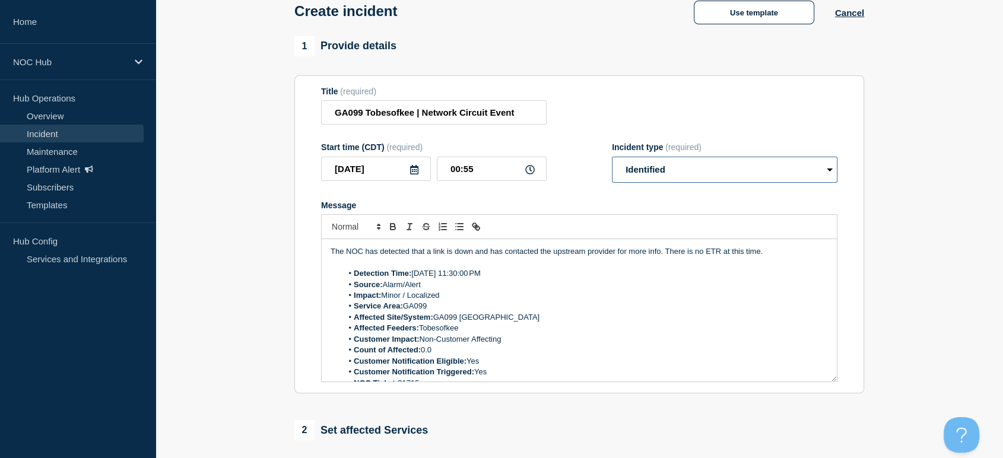
select select "investigating"
click at [612, 160] on select "Select option Investigating Identified Monitoring" at bounding box center [725, 170] width 226 height 26
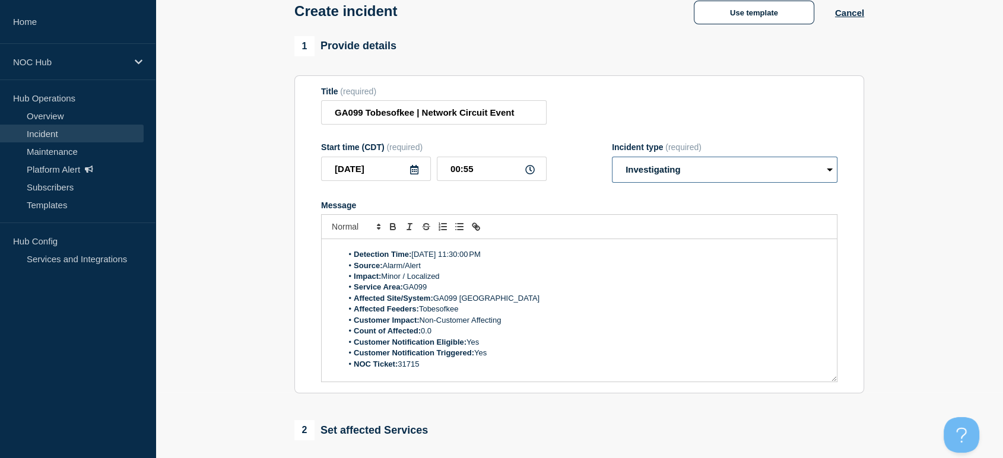
scroll to position [0, 0]
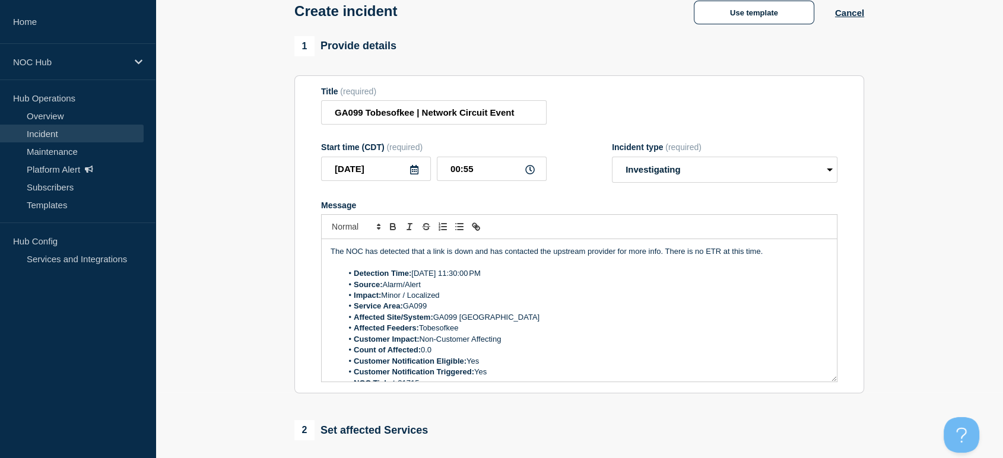
click at [663, 256] on p "The NOC has detected that a link is down and has contacted the upstream provide…" at bounding box center [580, 251] width 498 height 11
click at [657, 256] on p "The NOC has detected that a link is down and has contacted the upstream provide…" at bounding box center [580, 251] width 498 height 11
click at [664, 257] on p "The NOC has detected that a link is down and has contacted the upstream provide…" at bounding box center [580, 251] width 498 height 11
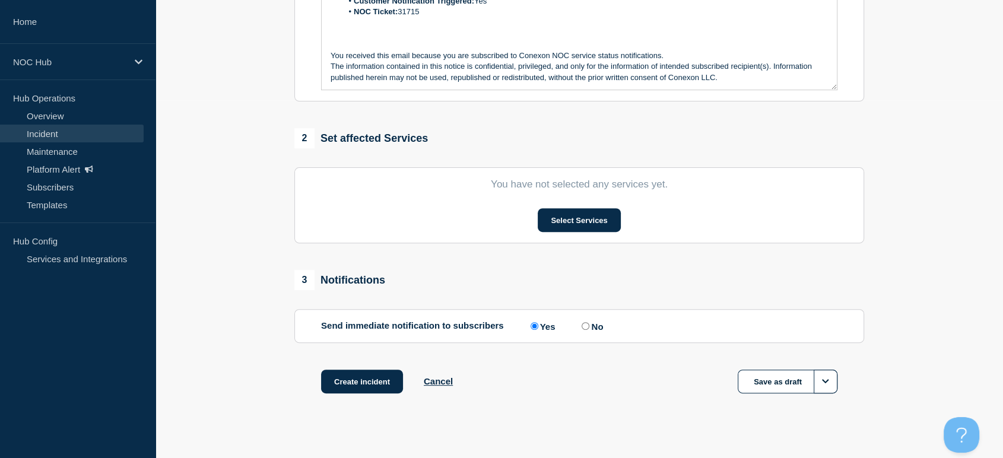
scroll to position [374, 0]
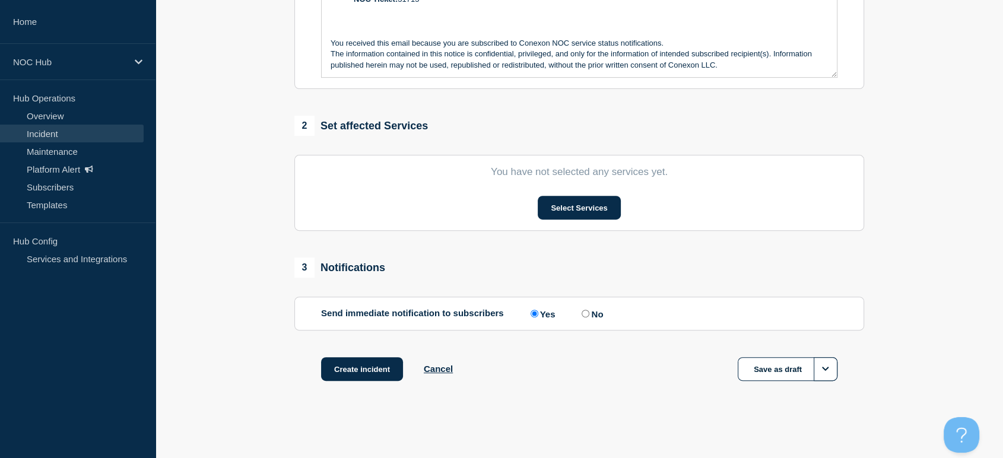
click at [590, 312] on input "No" at bounding box center [586, 314] width 8 height 8
radio input "true"
radio input "false"
click at [565, 217] on button "Select Services" at bounding box center [579, 208] width 83 height 24
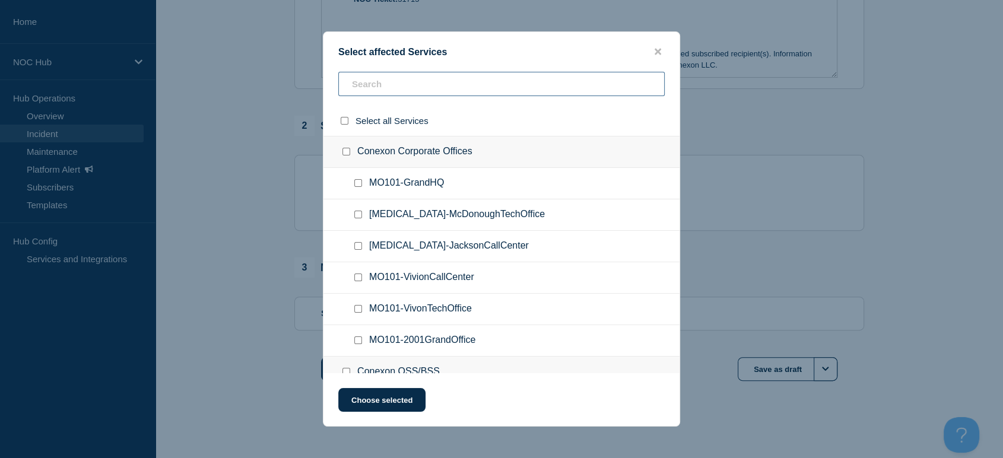
click at [426, 85] on input "text" at bounding box center [501, 84] width 327 height 24
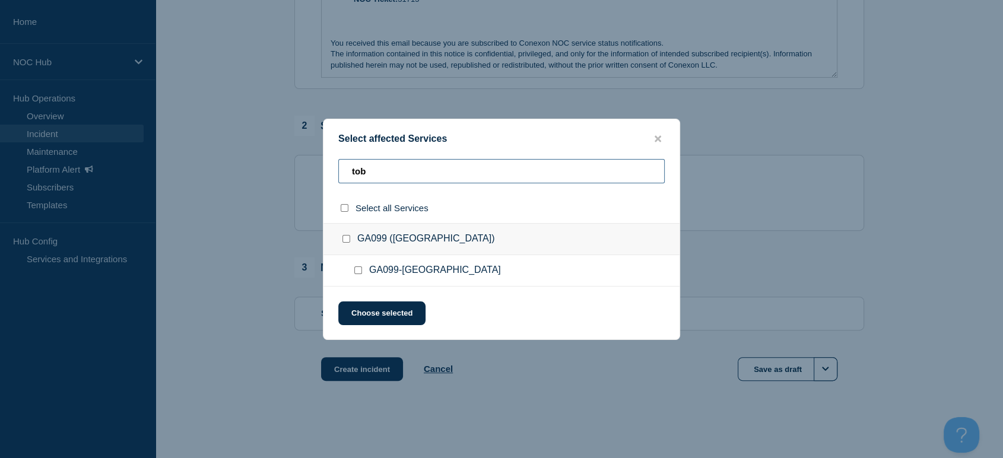
type input "tob"
click at [357, 273] on input "GA099-Tobesofkee checkbox" at bounding box center [358, 271] width 8 height 8
checkbox input "true"
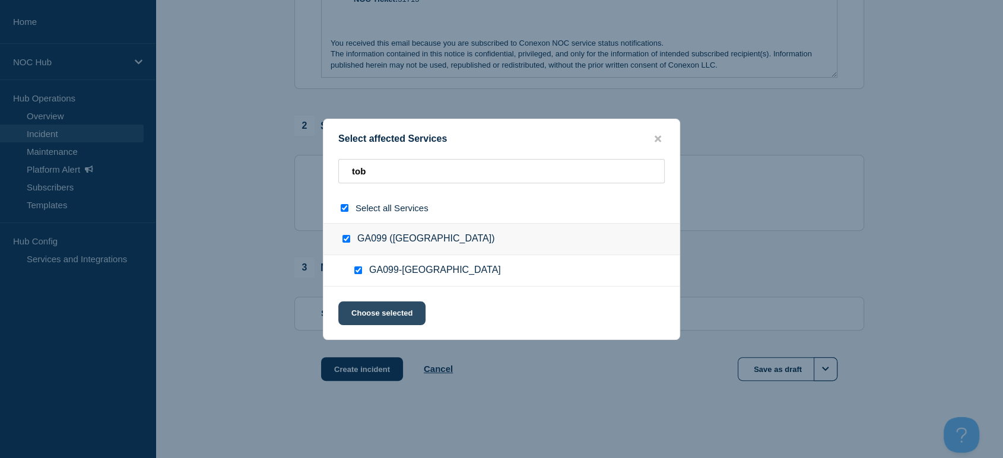
click at [391, 315] on button "Choose selected" at bounding box center [381, 314] width 87 height 24
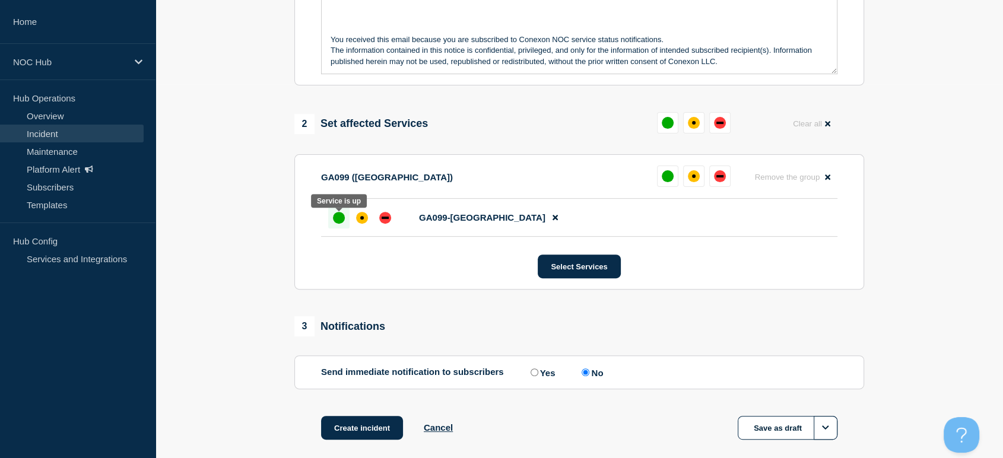
click at [332, 229] on div at bounding box center [338, 217] width 21 height 21
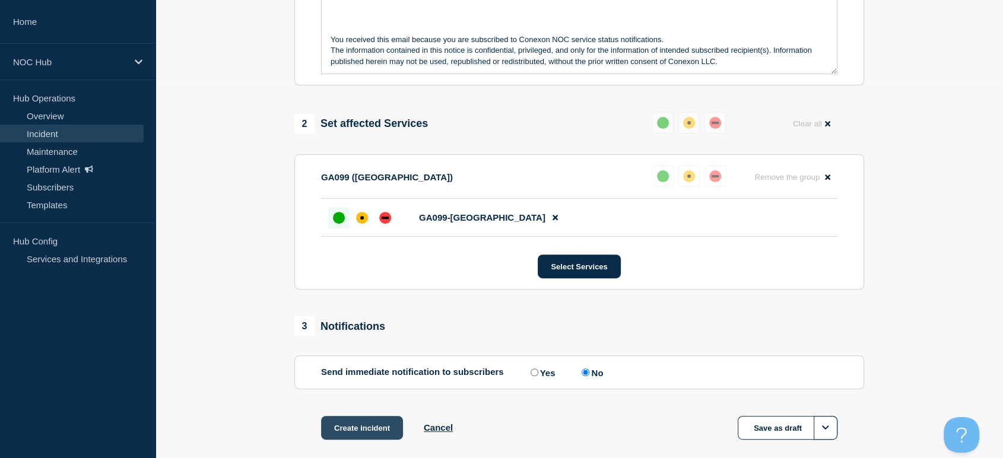
click at [366, 429] on button "Create incident" at bounding box center [362, 428] width 82 height 24
